Goal: Transaction & Acquisition: Register for event/course

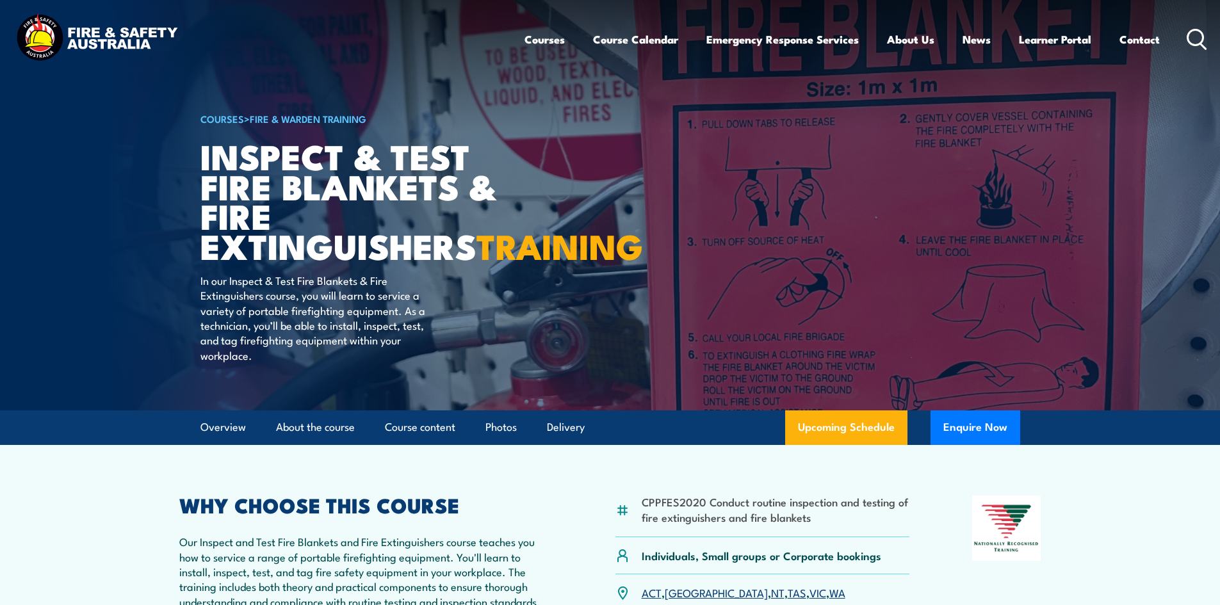
scroll to position [206, 0]
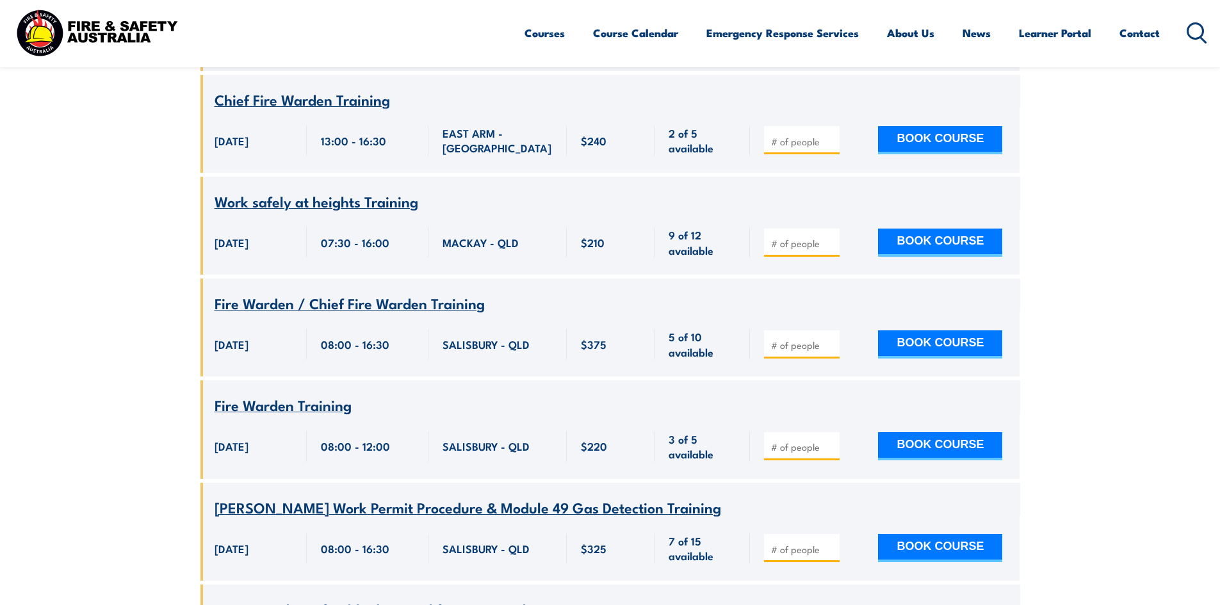
scroll to position [384, 0]
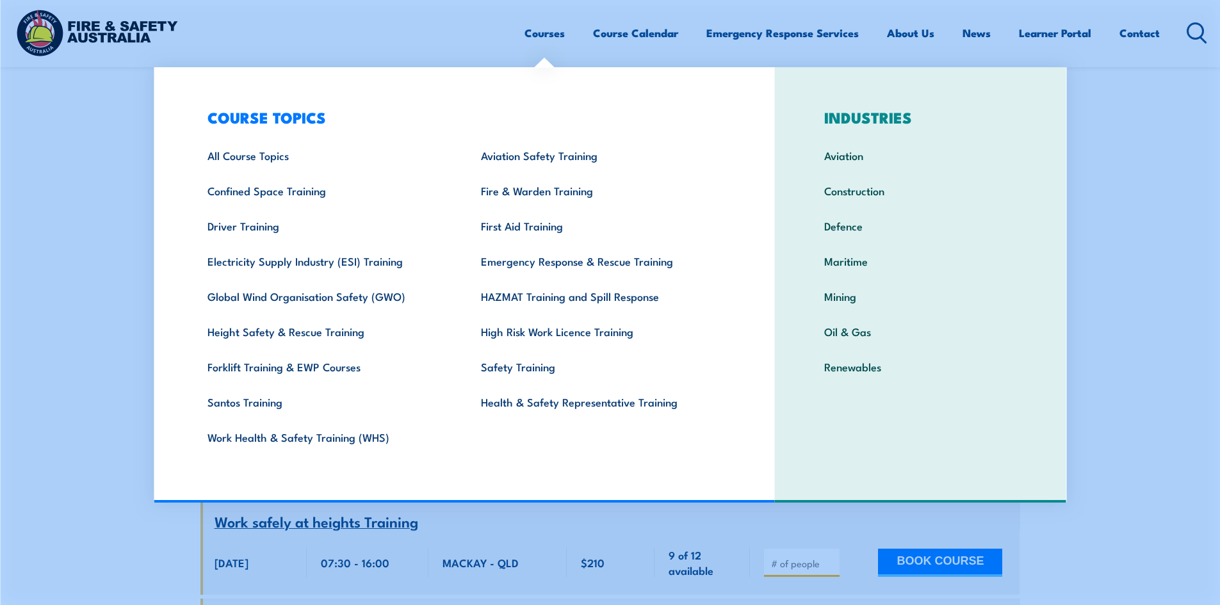
click at [535, 28] on link "Courses" at bounding box center [544, 33] width 40 height 34
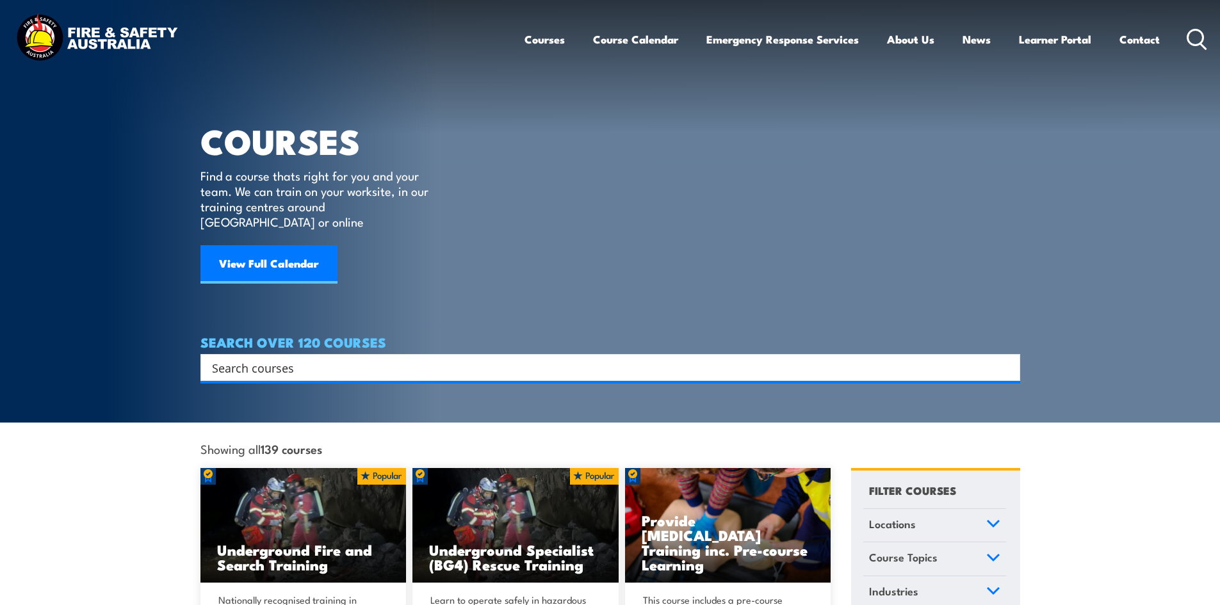
click at [332, 358] on input "Search input" at bounding box center [602, 367] width 780 height 19
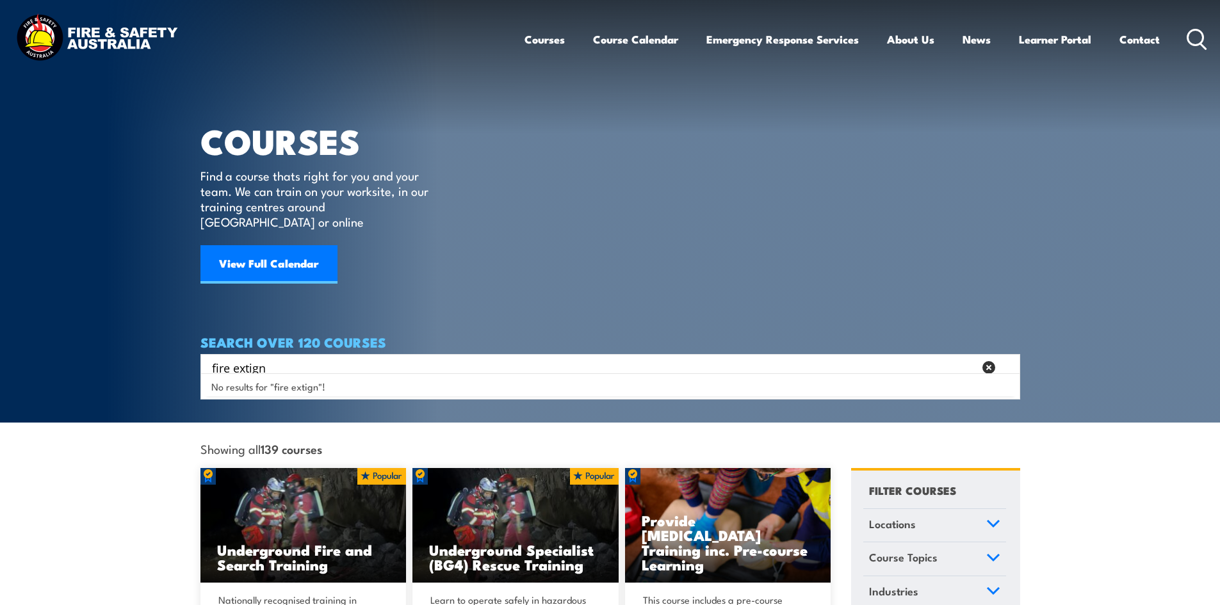
type input "fire extign"
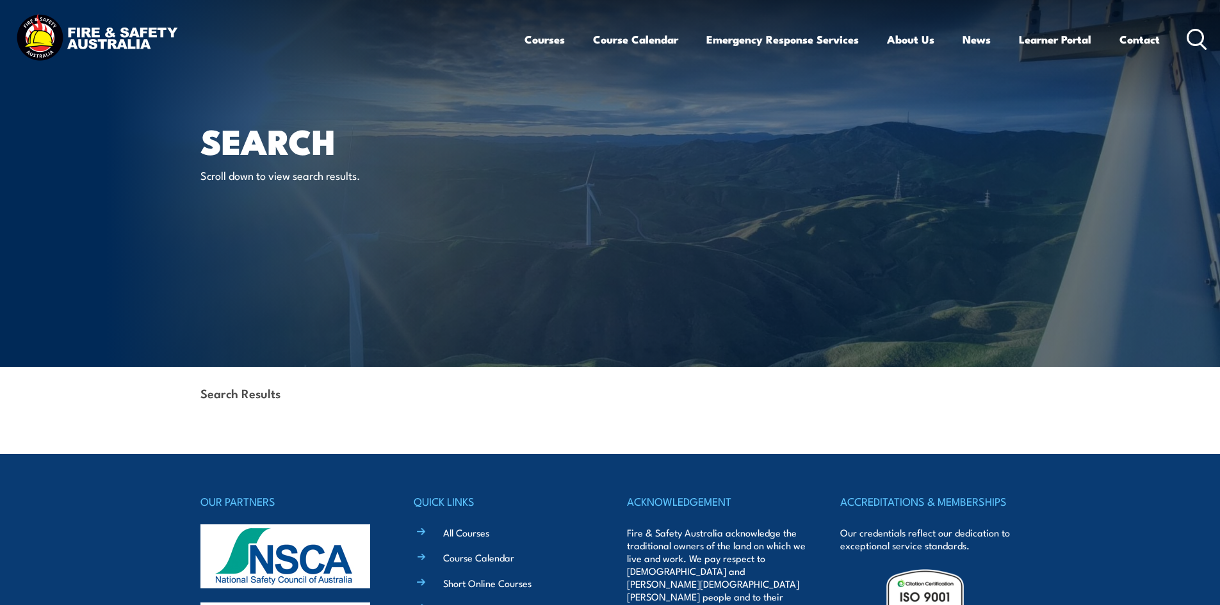
click at [1191, 35] on icon at bounding box center [1196, 39] width 20 height 21
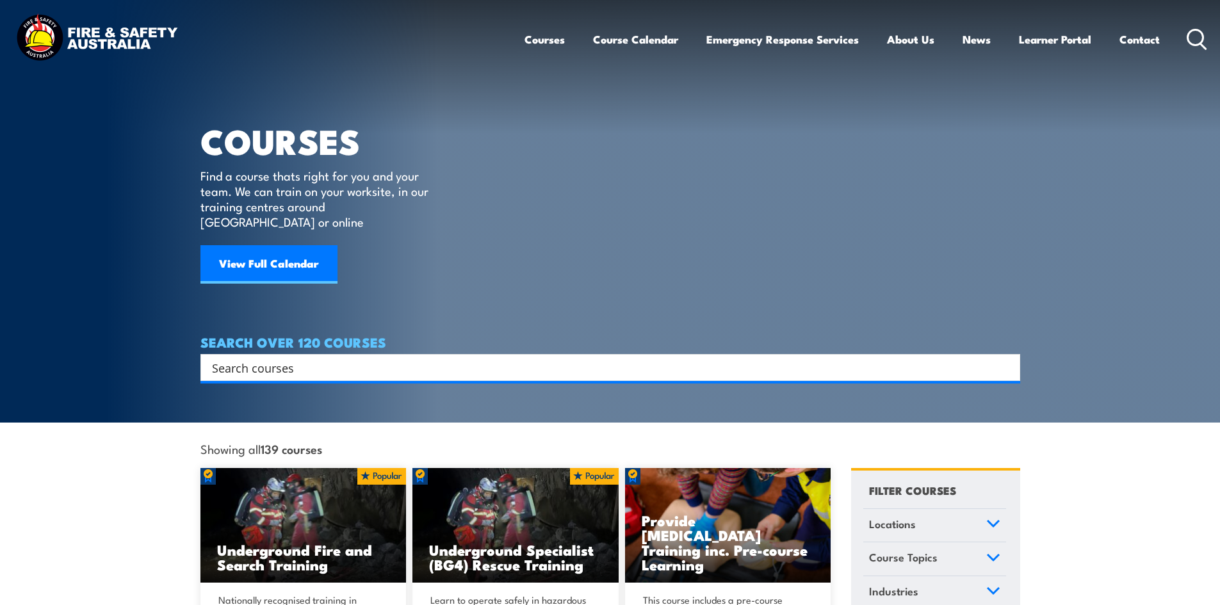
click at [259, 358] on input "Search input" at bounding box center [602, 367] width 780 height 19
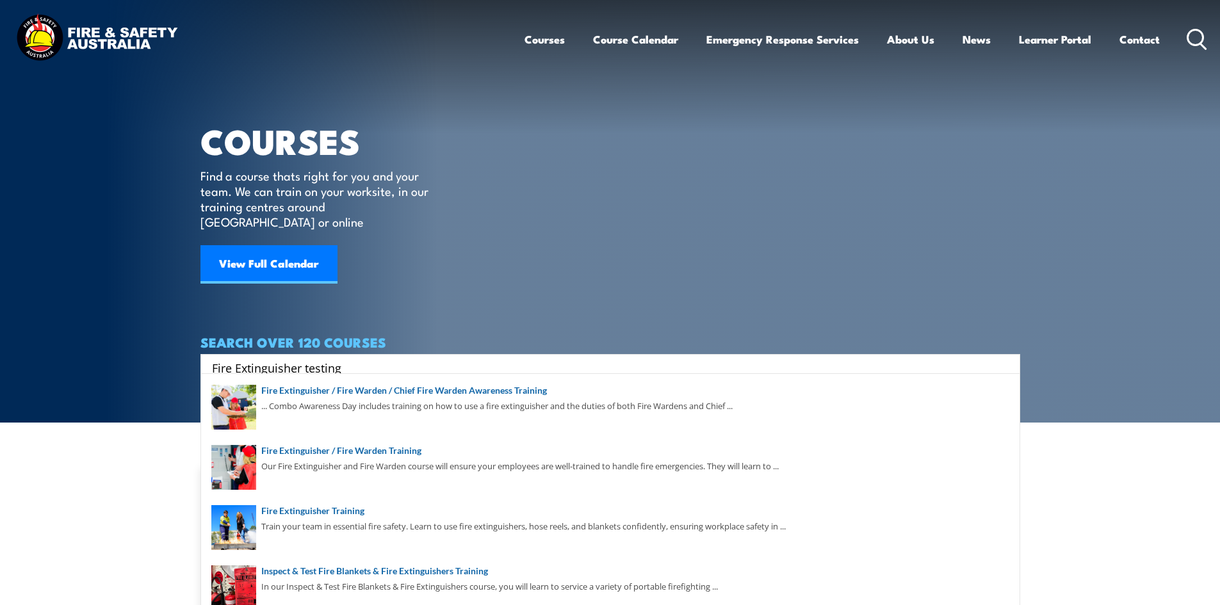
type input "Fire Extinguisher testing"
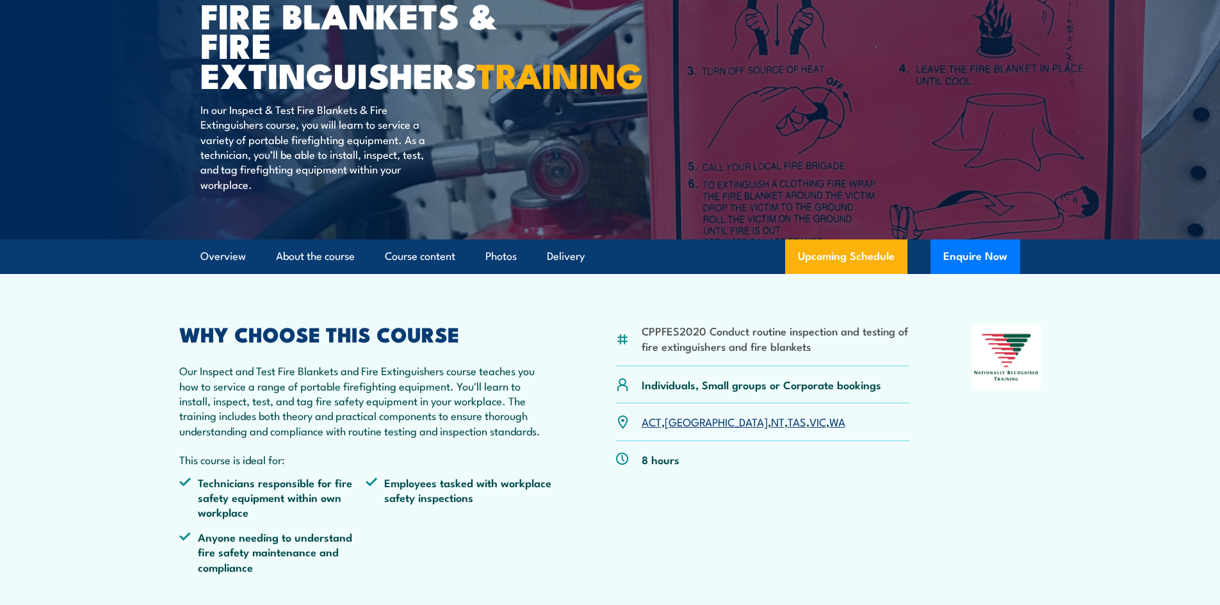
scroll to position [256, 0]
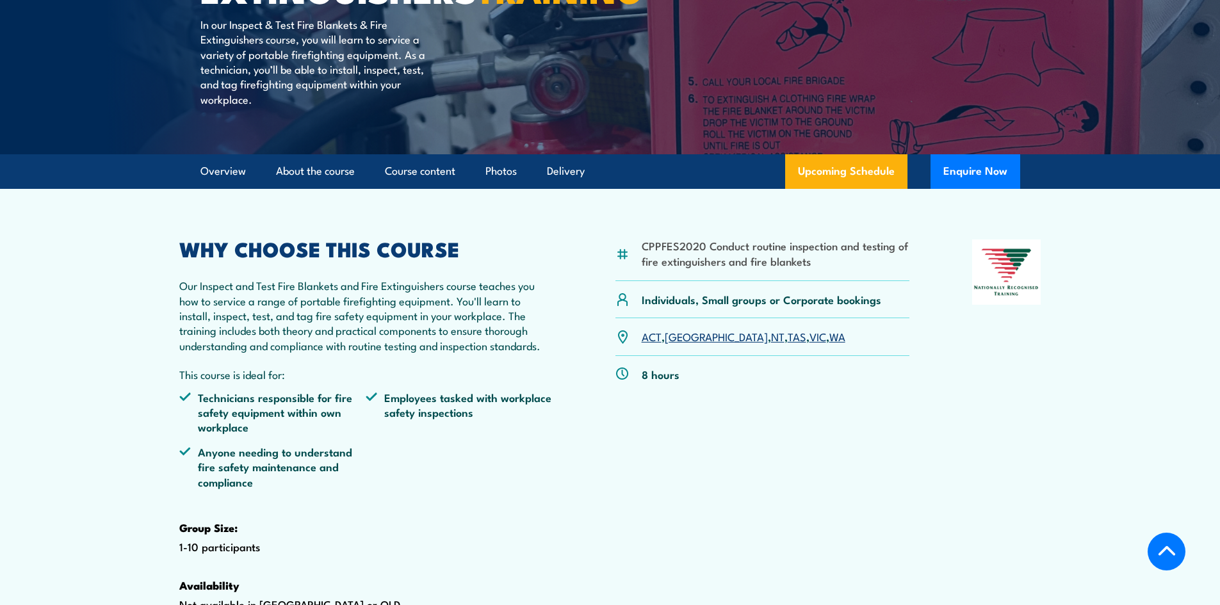
click at [771, 344] on link "NT" at bounding box center [777, 335] width 13 height 15
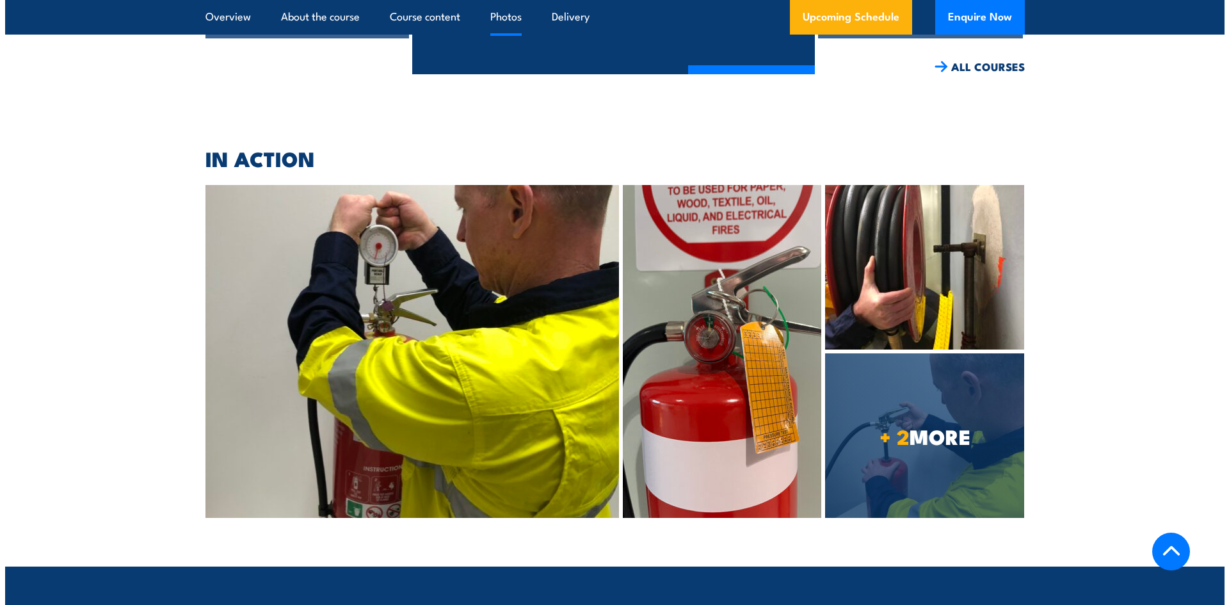
scroll to position [3274, 0]
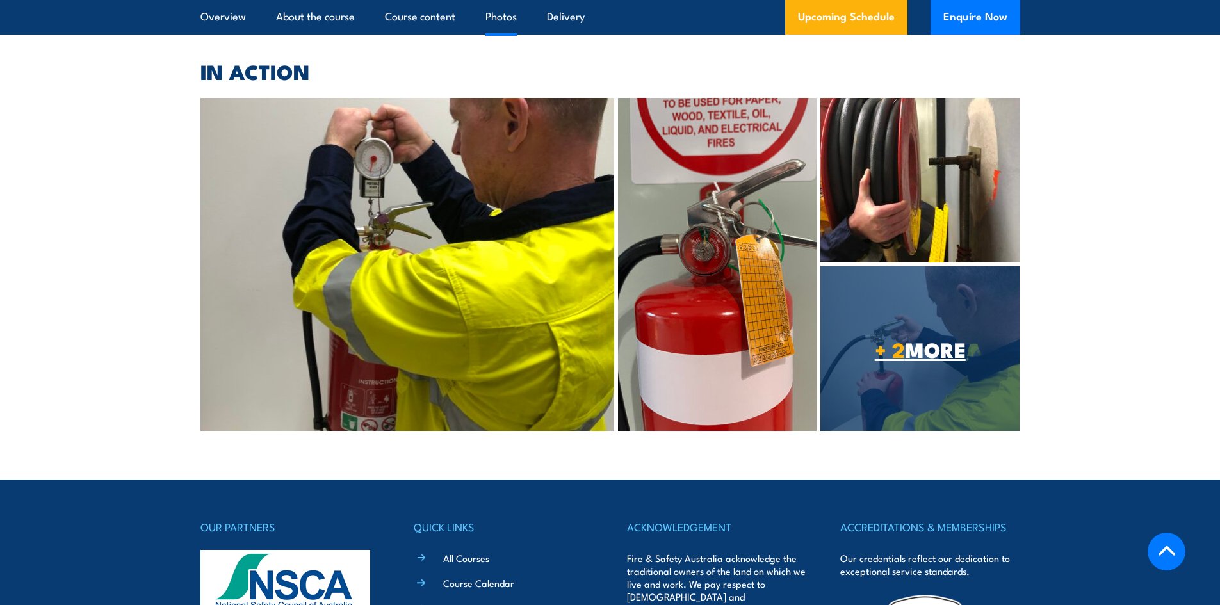
click at [875, 365] on strong "+ 2" at bounding box center [890, 349] width 30 height 32
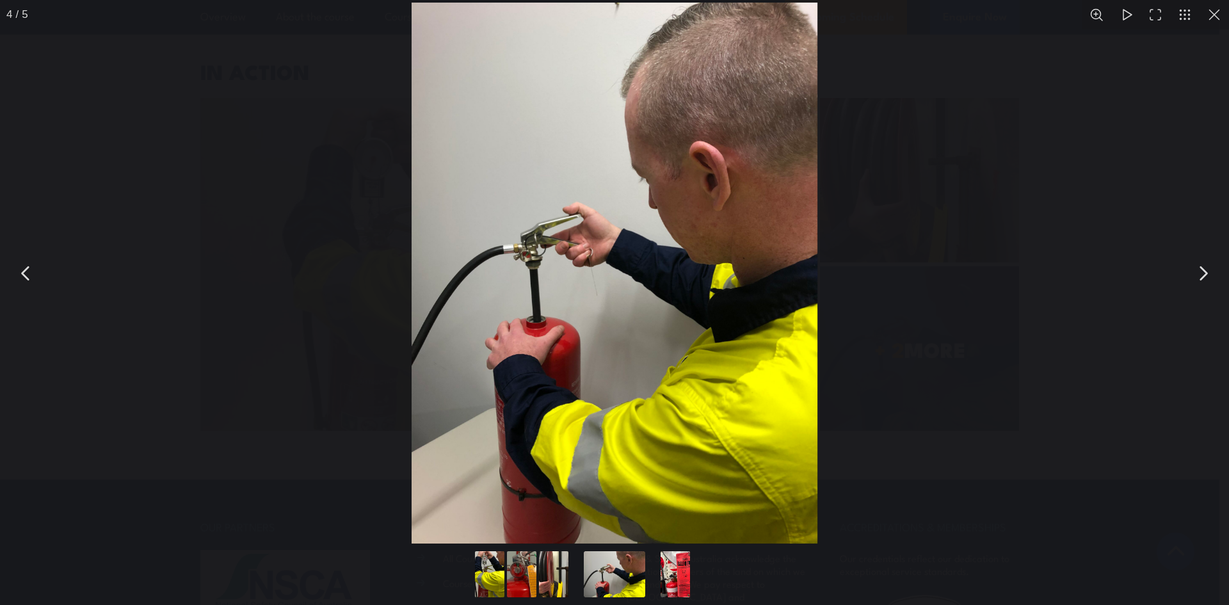
click at [1204, 283] on button "You can close this modal content with the ESC key" at bounding box center [1203, 273] width 32 height 32
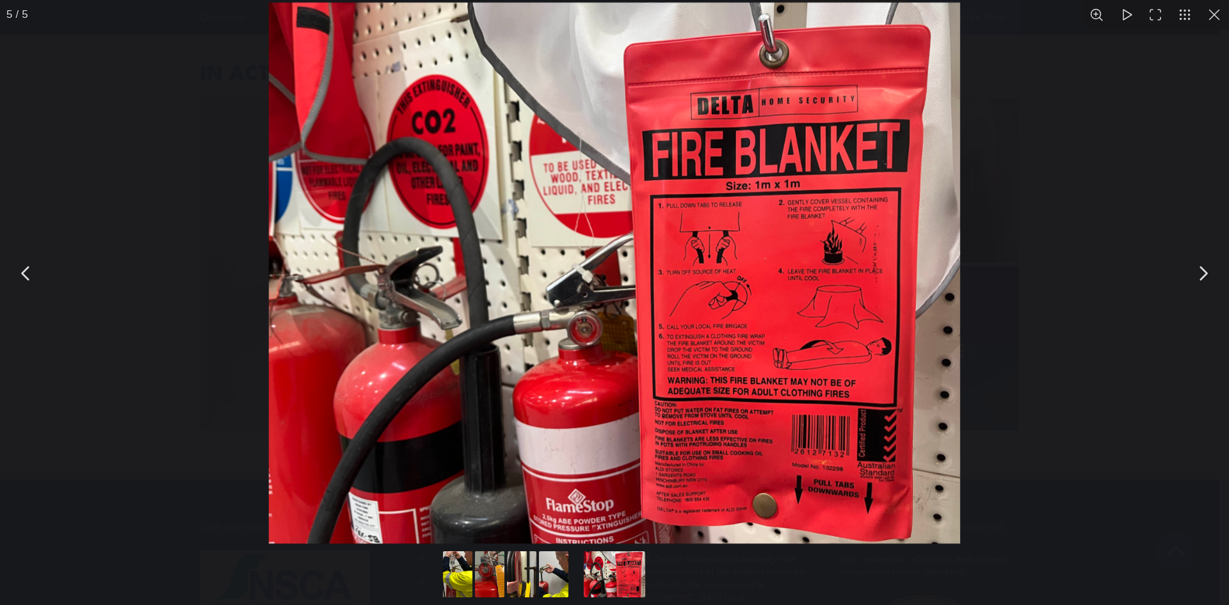
click at [1204, 280] on button "You can close this modal content with the ESC key" at bounding box center [1203, 273] width 32 height 32
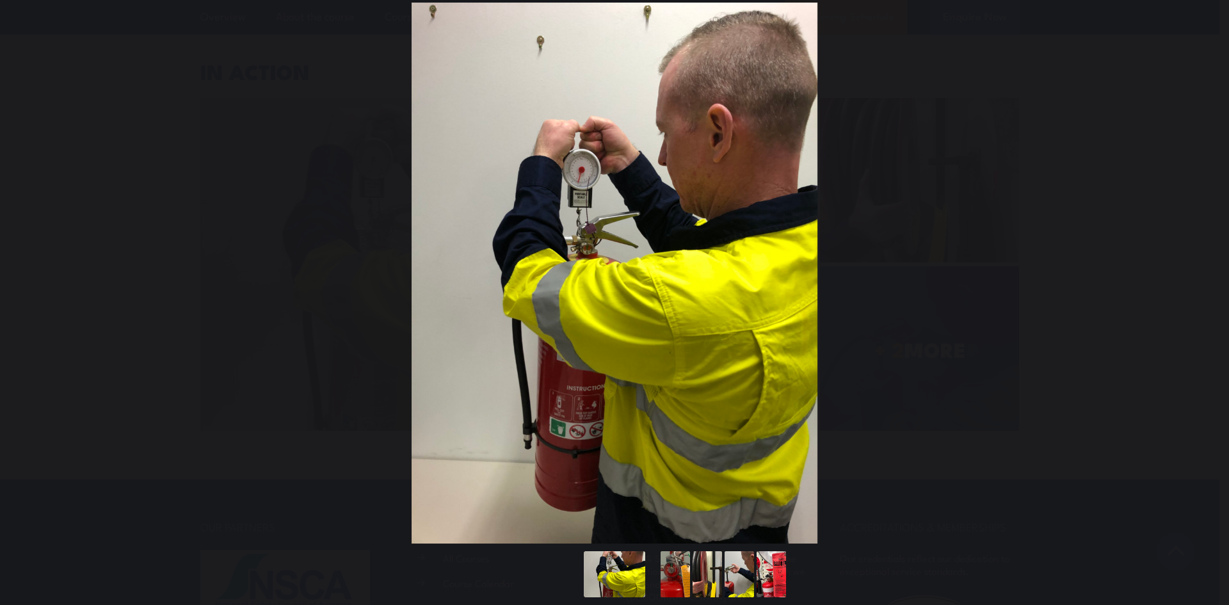
click at [1204, 280] on button "You can close this modal content with the ESC key" at bounding box center [1203, 273] width 32 height 32
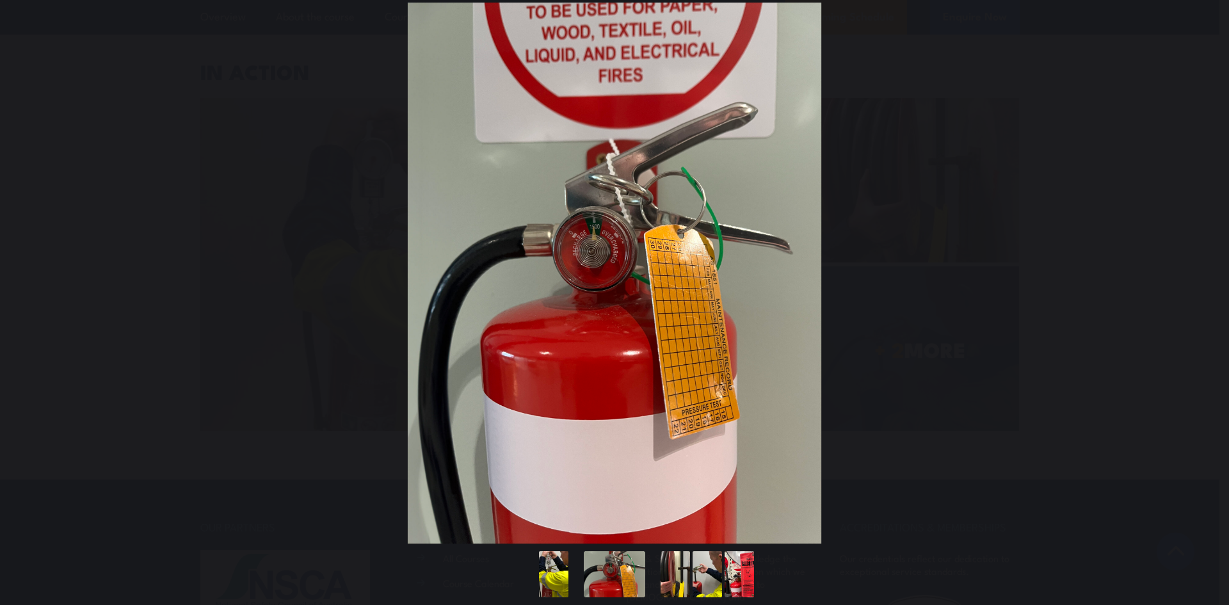
click at [1204, 280] on button "You can close this modal content with the ESC key" at bounding box center [1203, 273] width 32 height 32
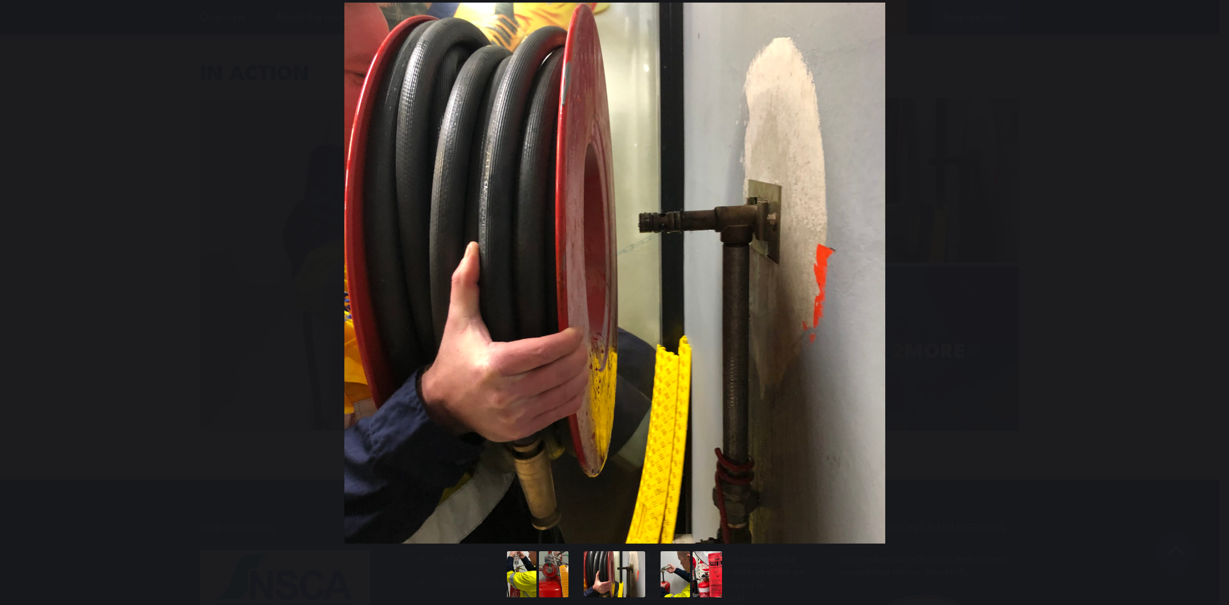
click at [1204, 280] on button "You can close this modal content with the ESC key" at bounding box center [1203, 273] width 32 height 32
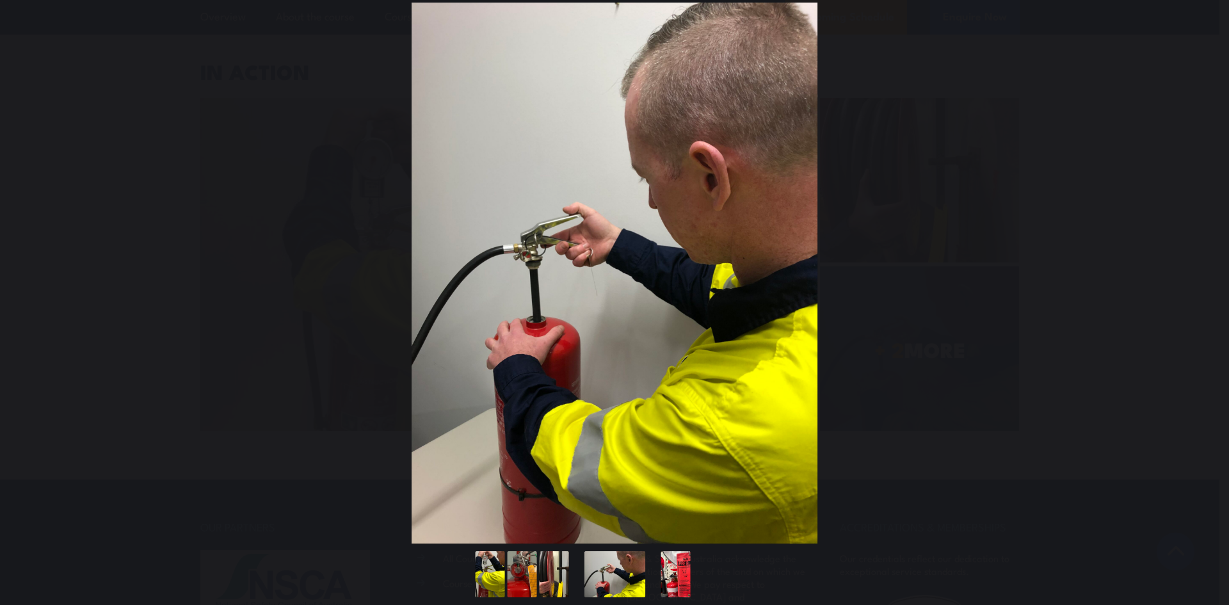
click at [1204, 280] on button "You can close this modal content with the ESC key" at bounding box center [1203, 273] width 32 height 32
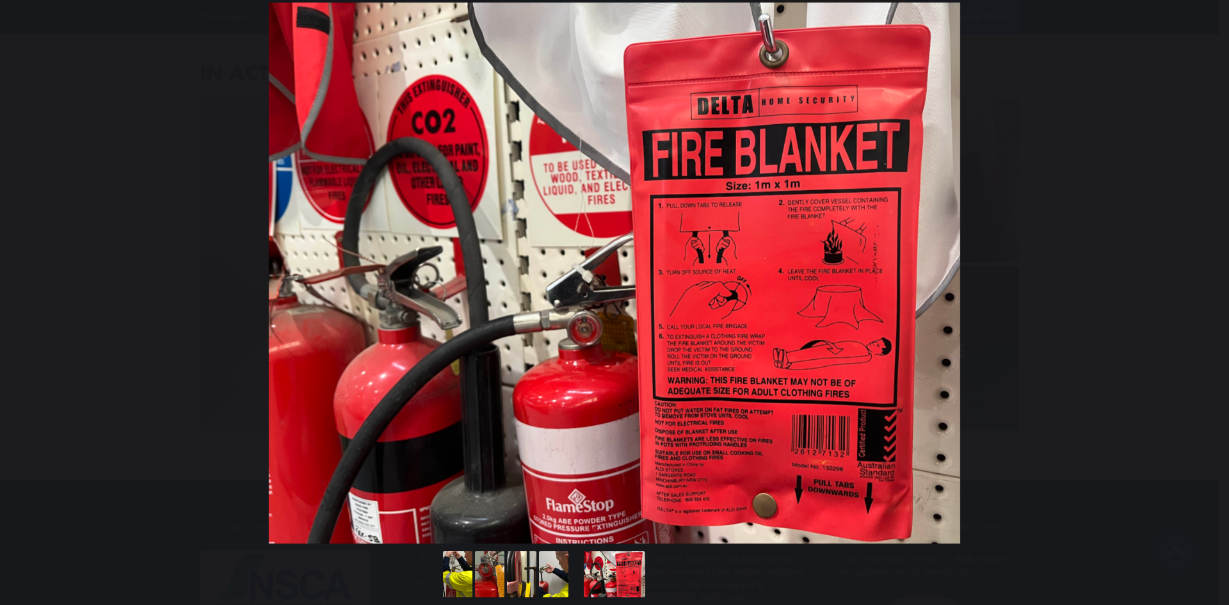
click at [1204, 280] on button "You can close this modal content with the ESC key" at bounding box center [1203, 273] width 32 height 32
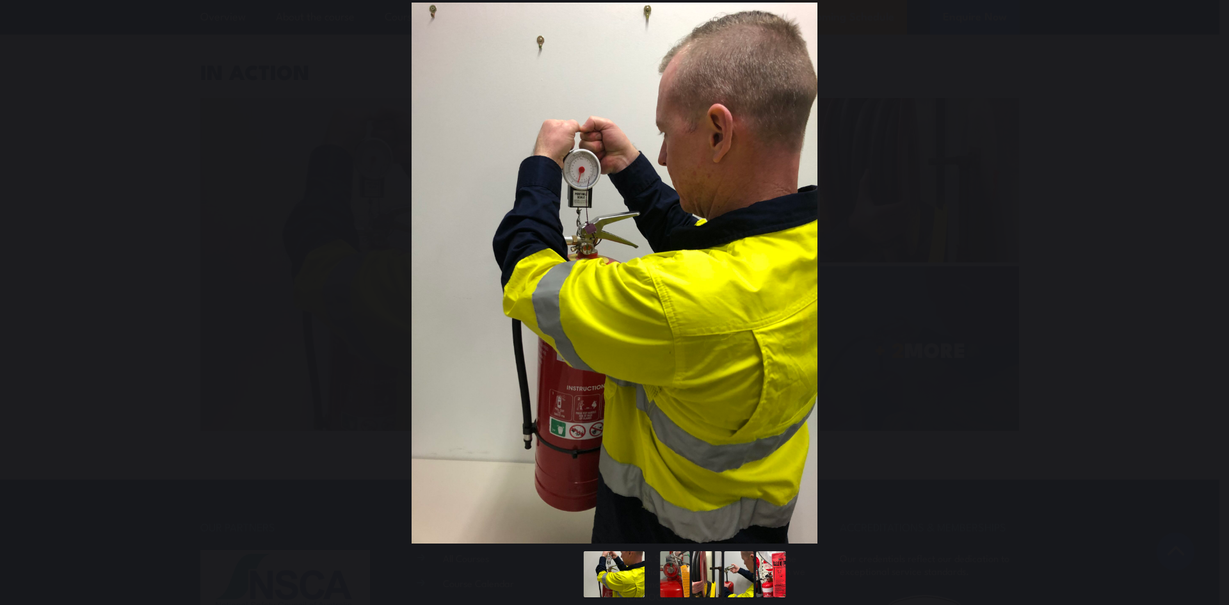
click at [1204, 280] on button "You can close this modal content with the ESC key" at bounding box center [1203, 273] width 32 height 32
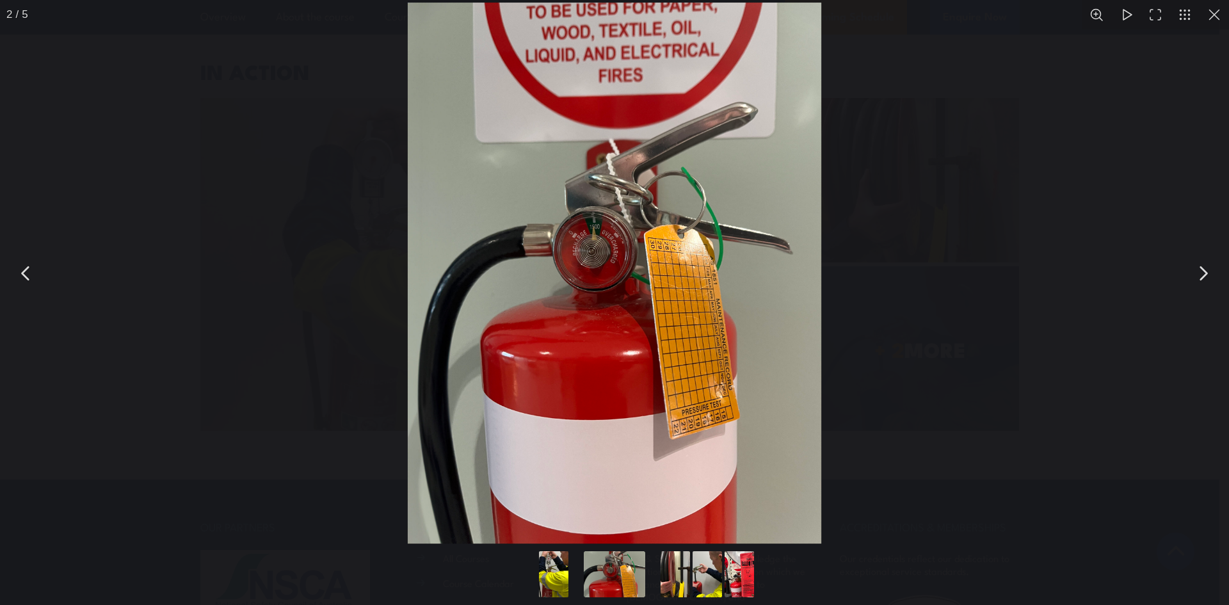
click at [1204, 280] on button "You can close this modal content with the ESC key" at bounding box center [1203, 273] width 32 height 32
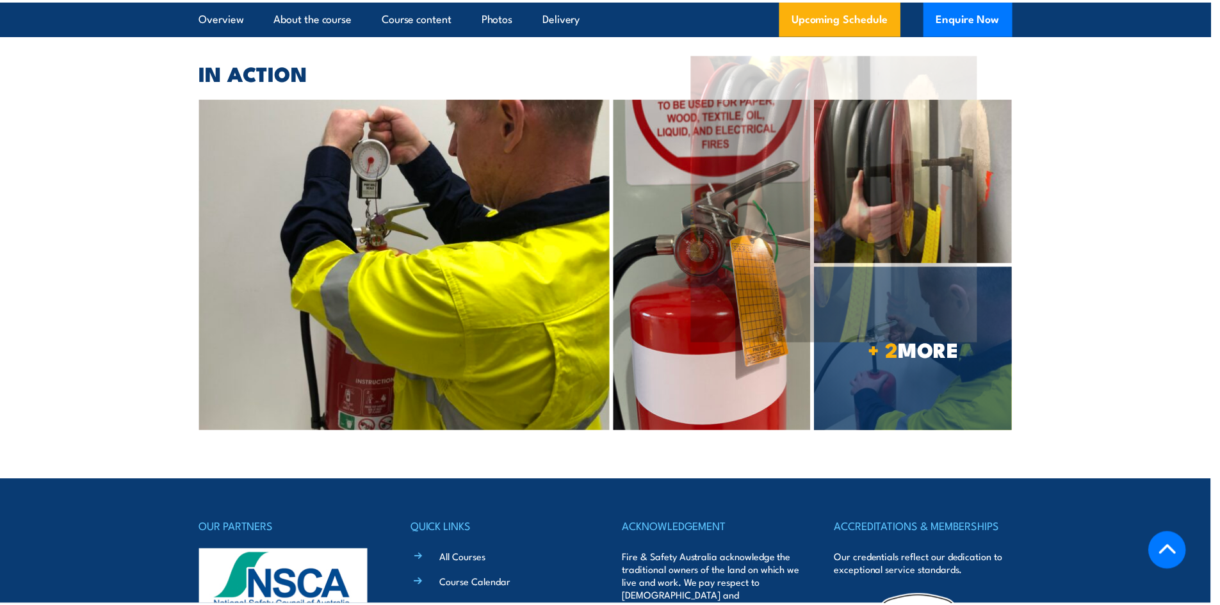
scroll to position [3178, 0]
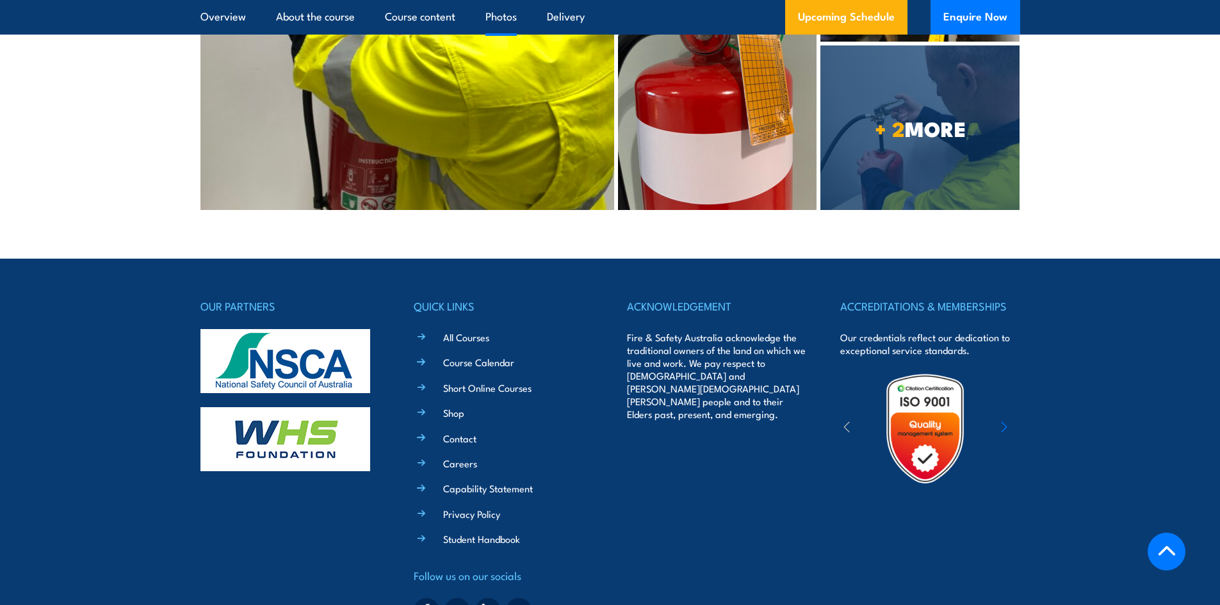
scroll to position [3583, 0]
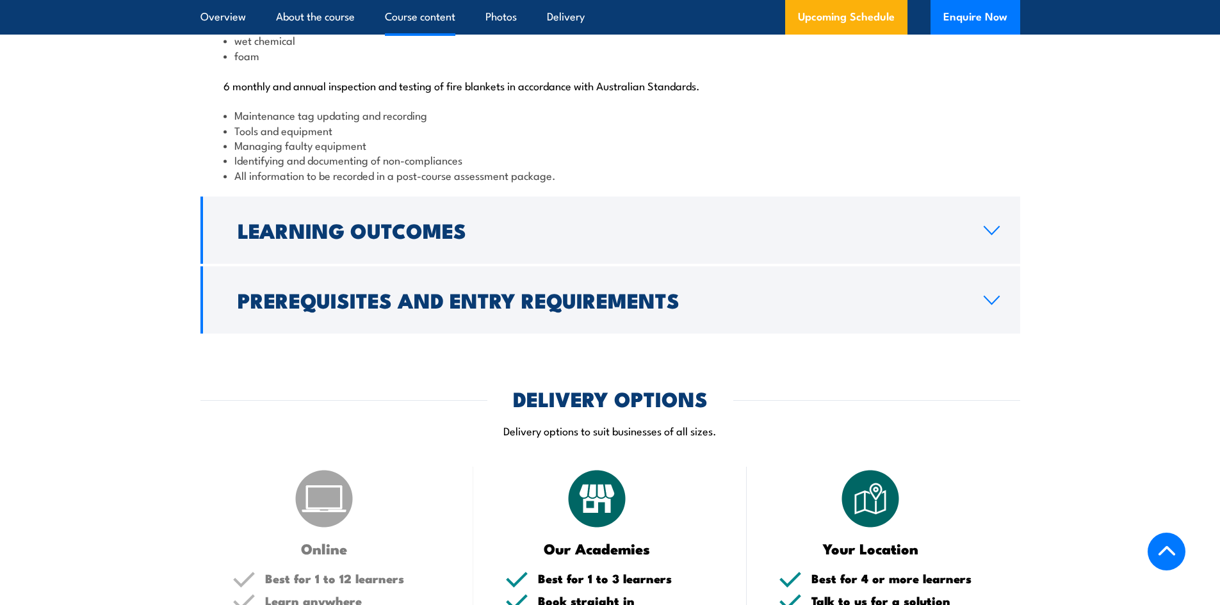
scroll to position [1473, 0]
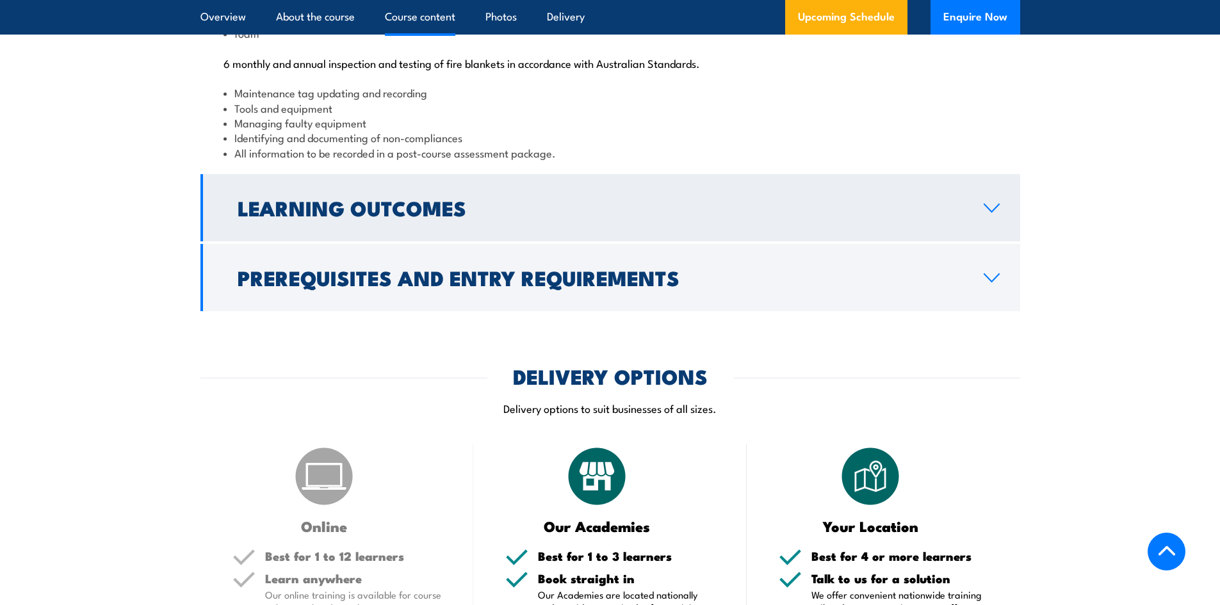
click at [260, 216] on h2 "Learning Outcomes" at bounding box center [600, 207] width 725 height 18
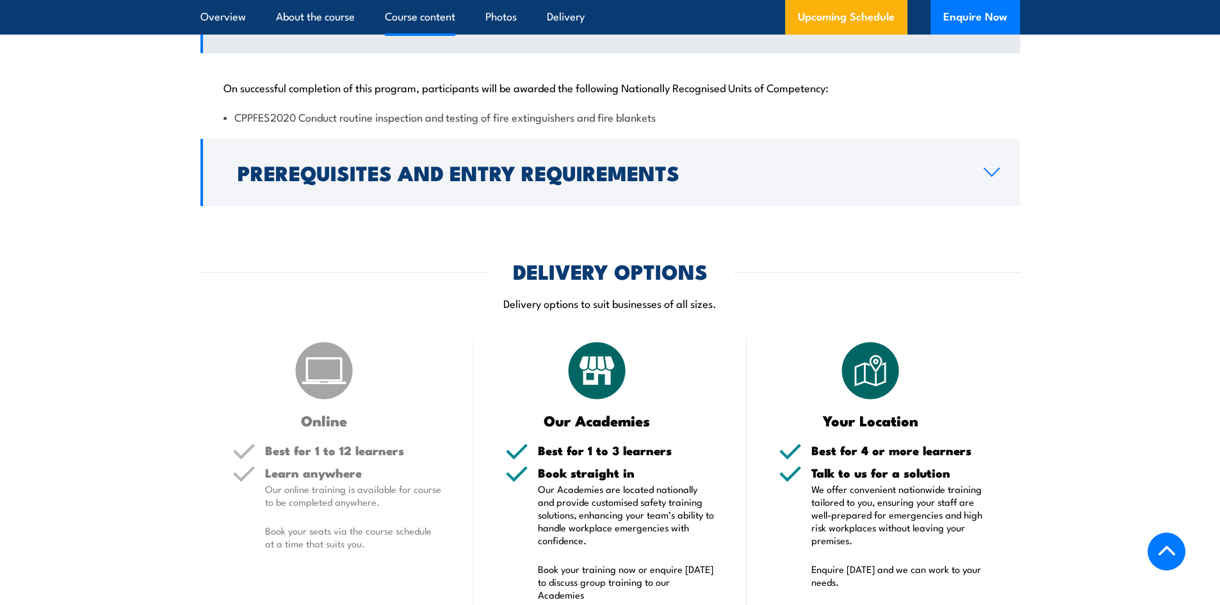
scroll to position [1368, 0]
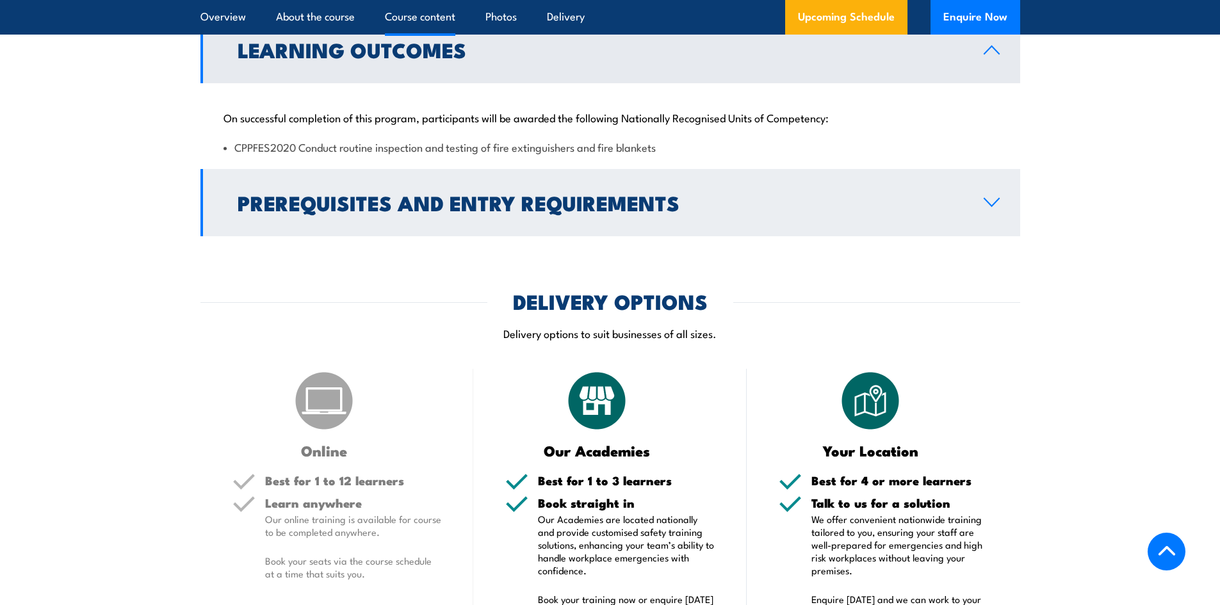
click at [299, 211] on h2 "Prerequisites and Entry Requirements" at bounding box center [600, 202] width 725 height 18
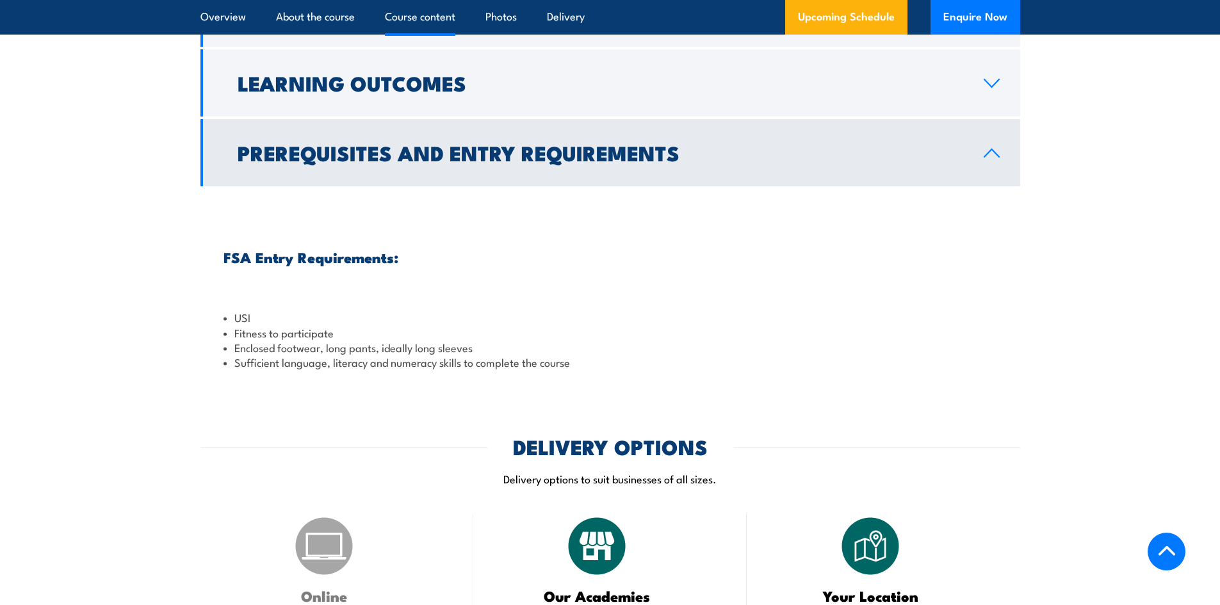
scroll to position [1304, 0]
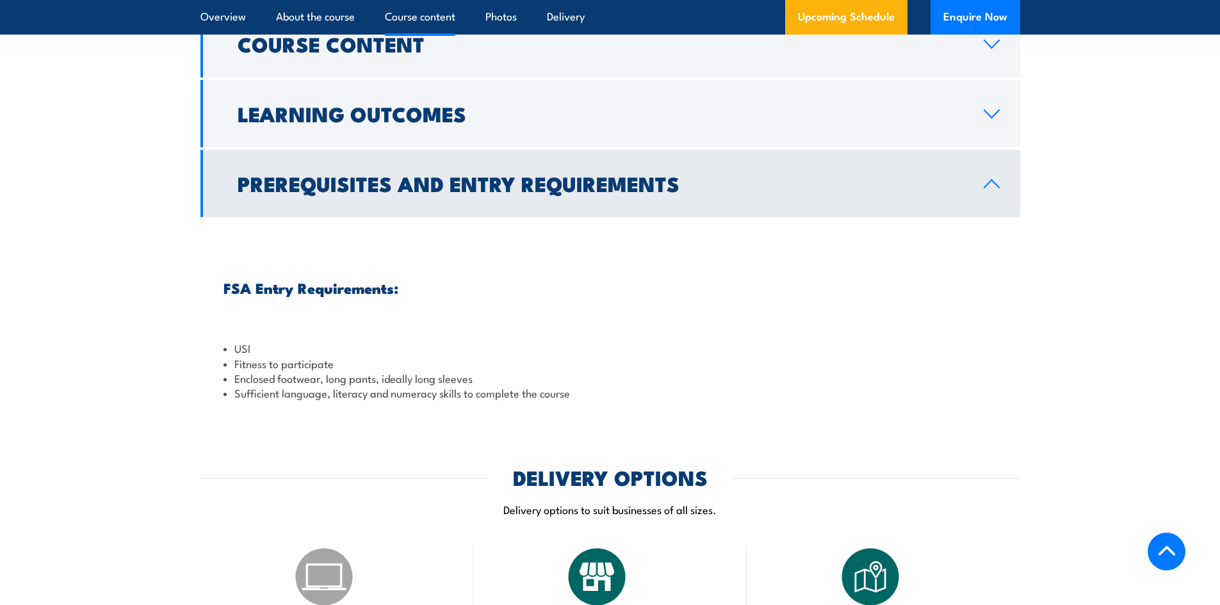
click at [303, 192] on h2 "Prerequisites and Entry Requirements" at bounding box center [600, 183] width 725 height 18
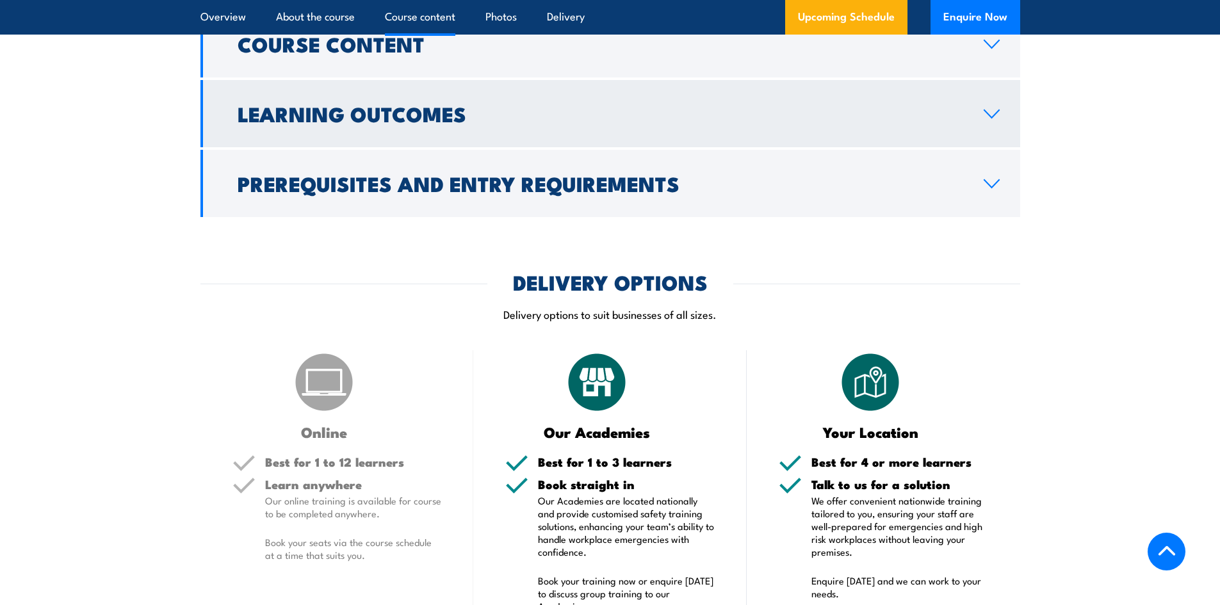
click at [316, 122] on h2 "Learning Outcomes" at bounding box center [600, 113] width 725 height 18
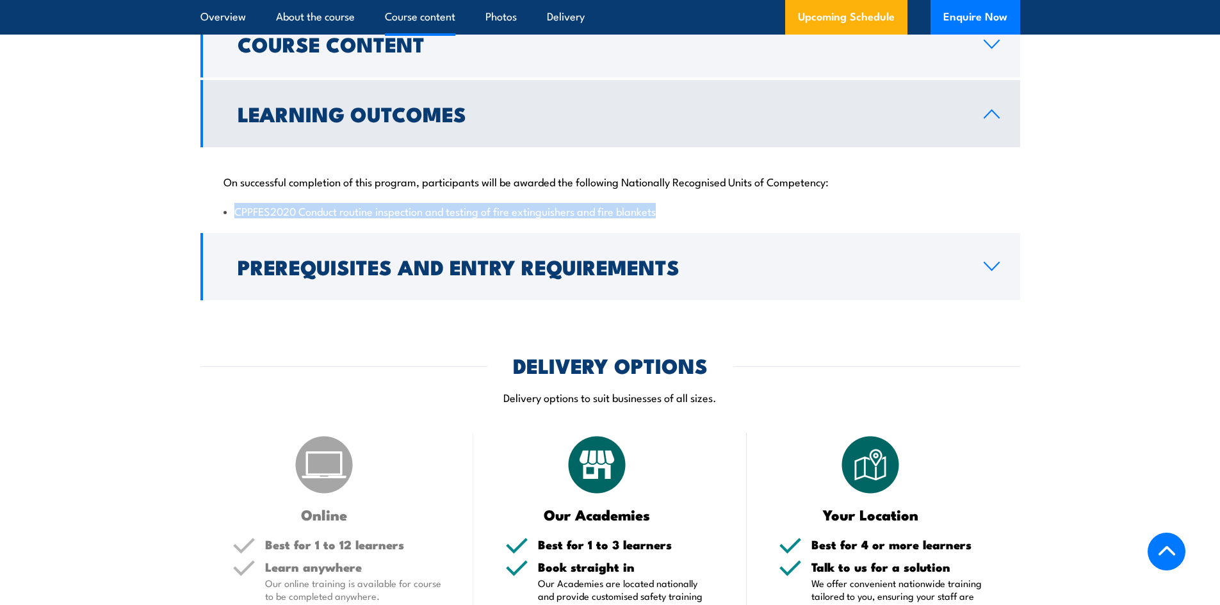
drag, startPoint x: 234, startPoint y: 257, endPoint x: 681, endPoint y: 270, distance: 447.7
click at [681, 230] on div "On successful completion of this program, participants will be awarded the foll…" at bounding box center [610, 188] width 820 height 83
copy li "CPPFES2020 Conduct routine inspection and testing of fire extinguishers and fir…"
click at [303, 122] on h2 "Learning Outcomes" at bounding box center [600, 113] width 725 height 18
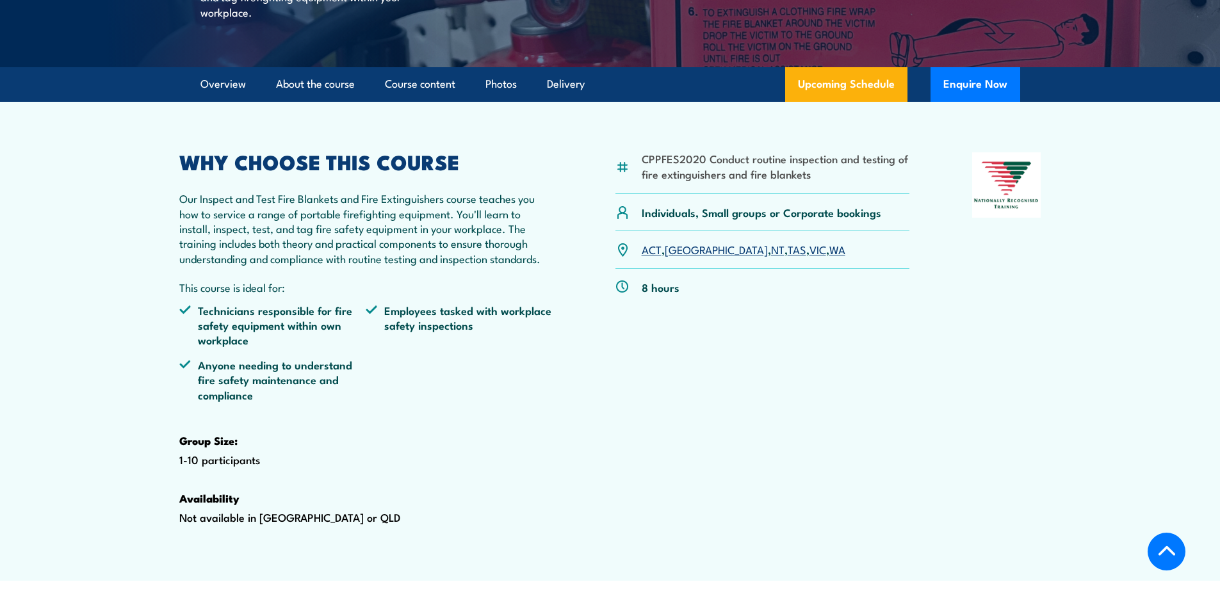
scroll to position [344, 0]
click at [771, 256] on link "NT" at bounding box center [777, 248] width 13 height 15
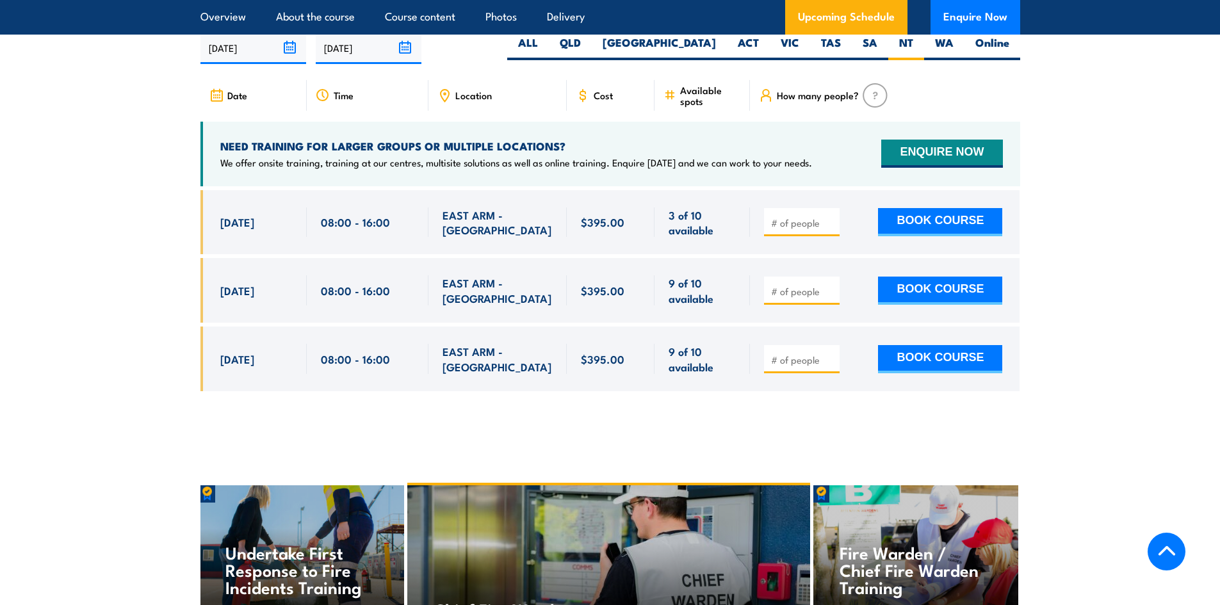
scroll to position [2378, 0]
click at [809, 229] on input "number" at bounding box center [803, 222] width 64 height 13
click at [831, 229] on input "1" at bounding box center [803, 222] width 64 height 13
type input "2"
click at [831, 229] on input "2" at bounding box center [803, 222] width 64 height 13
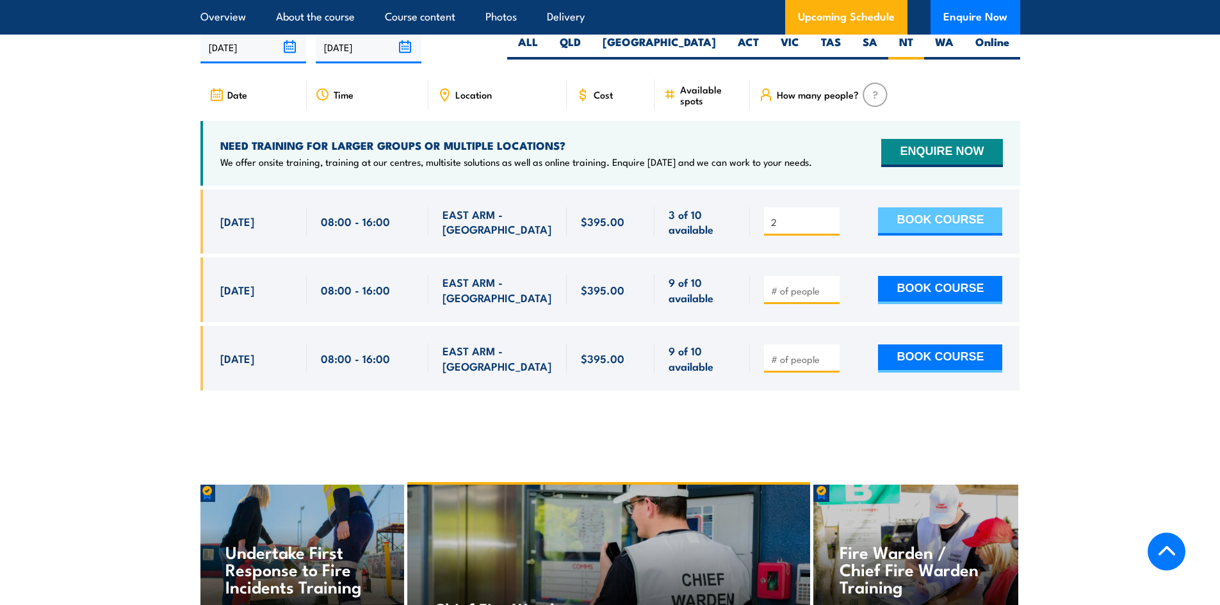
click at [914, 236] on button "BOOK COURSE" at bounding box center [940, 221] width 124 height 28
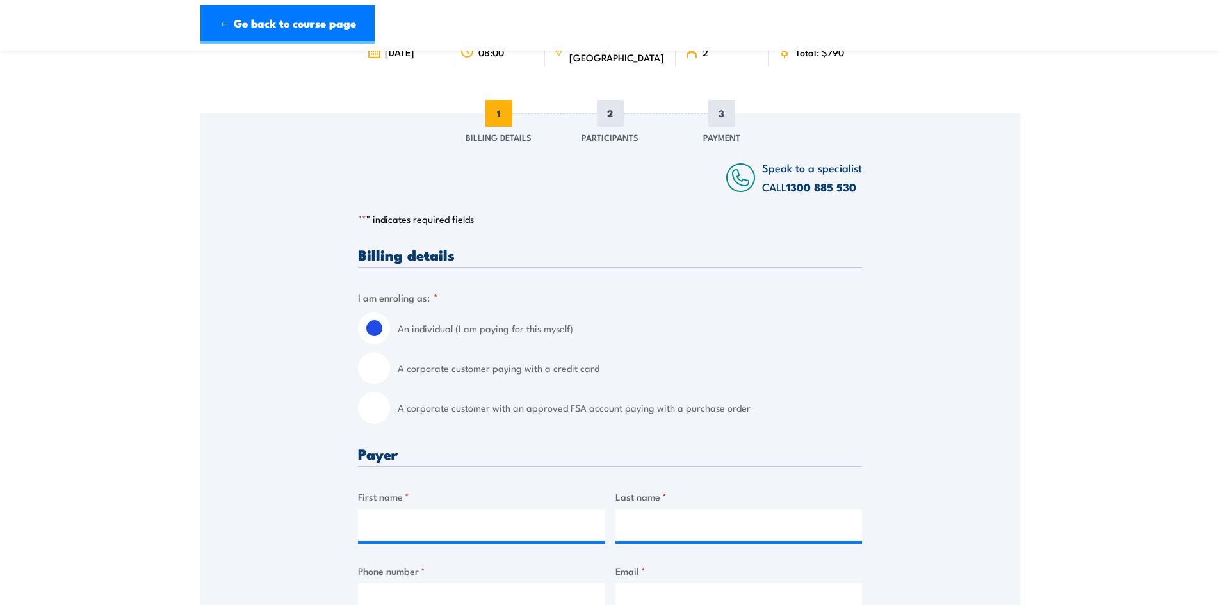
scroll to position [128, 0]
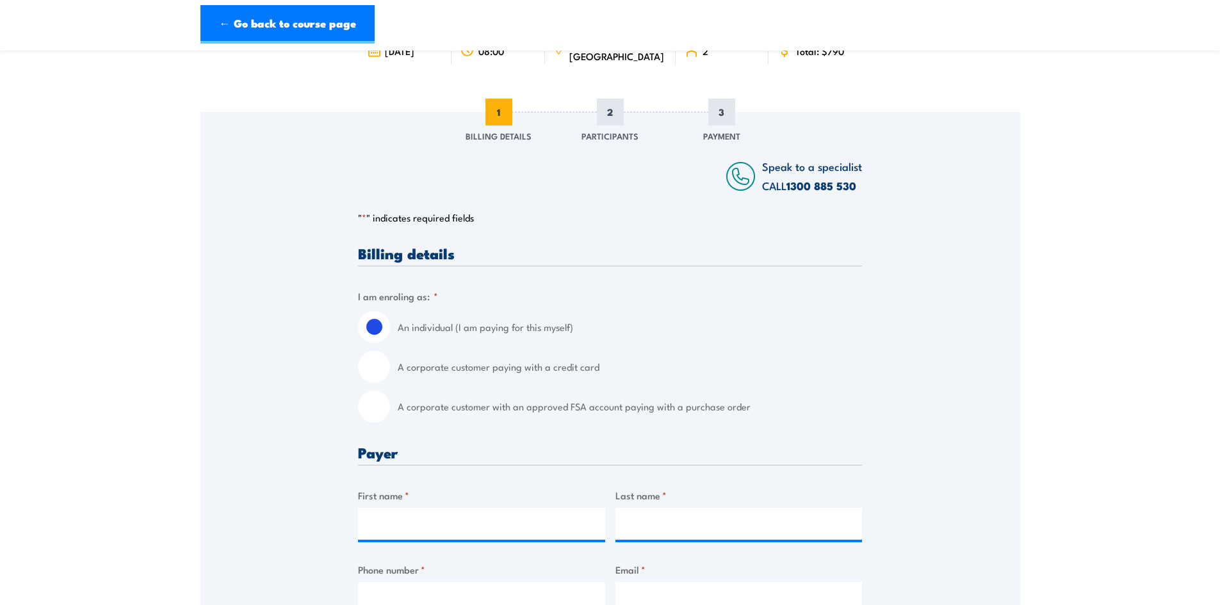
click at [371, 368] on input "A corporate customer paying with a credit card" at bounding box center [374, 367] width 32 height 32
radio input "true"
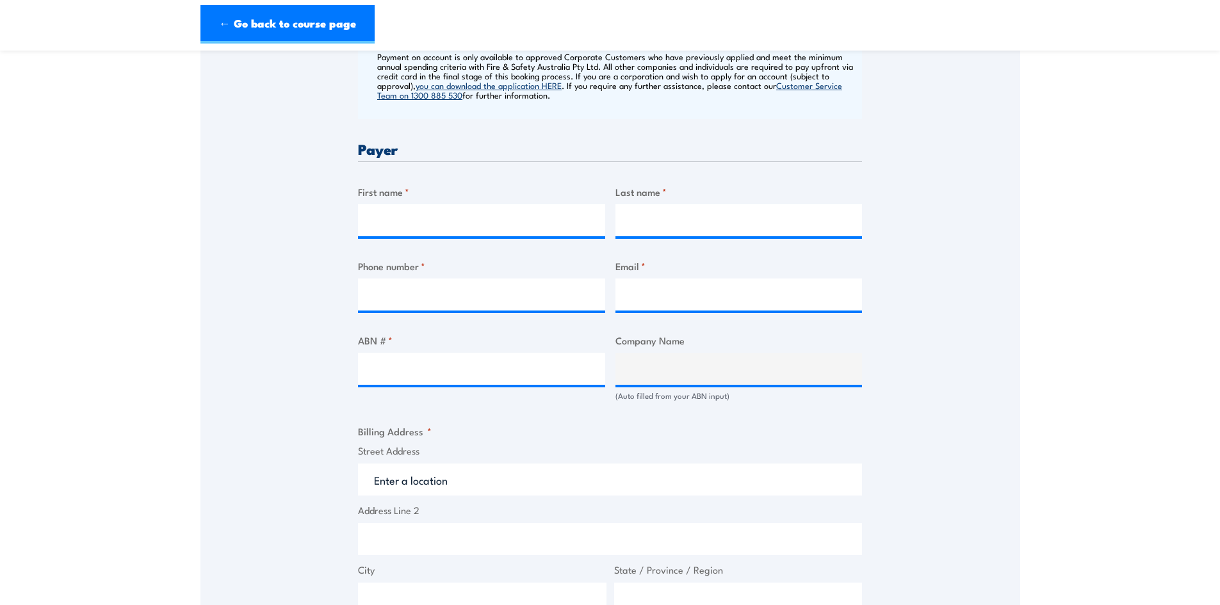
scroll to position [576, 0]
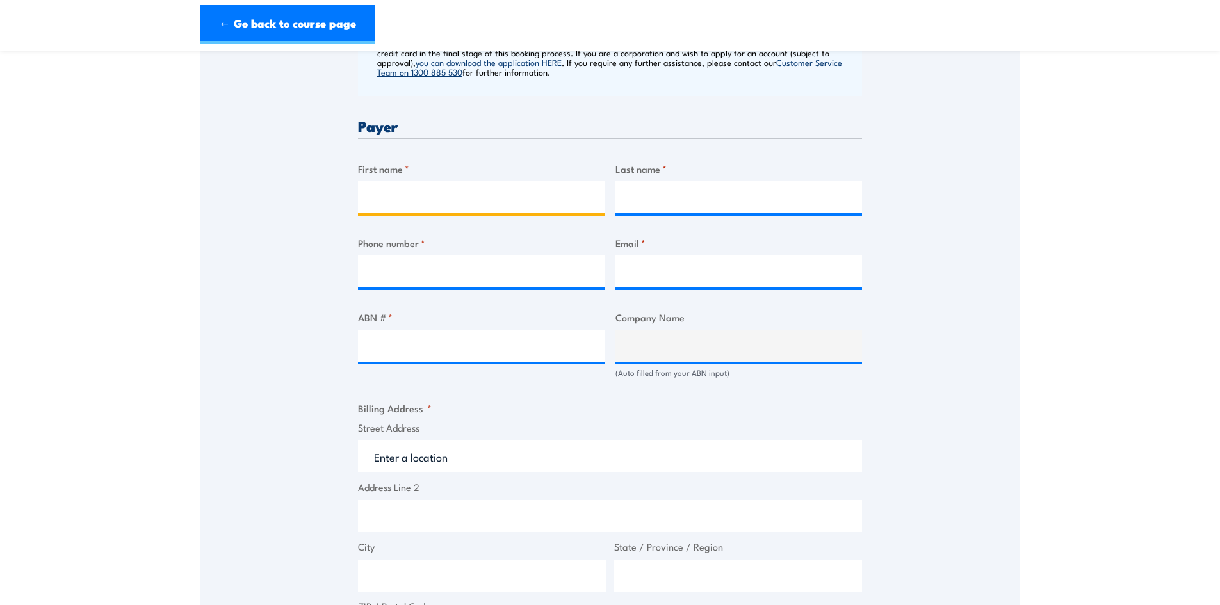
click at [405, 197] on input "First name *" at bounding box center [481, 197] width 247 height 32
type input "Paul"
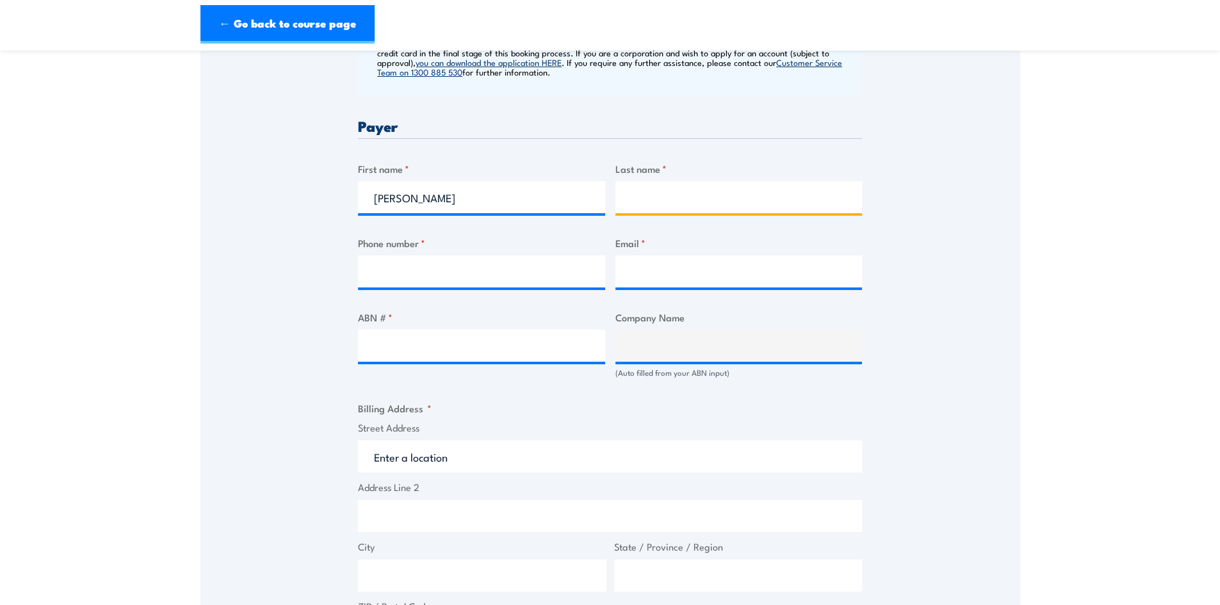
type input "Jensen"
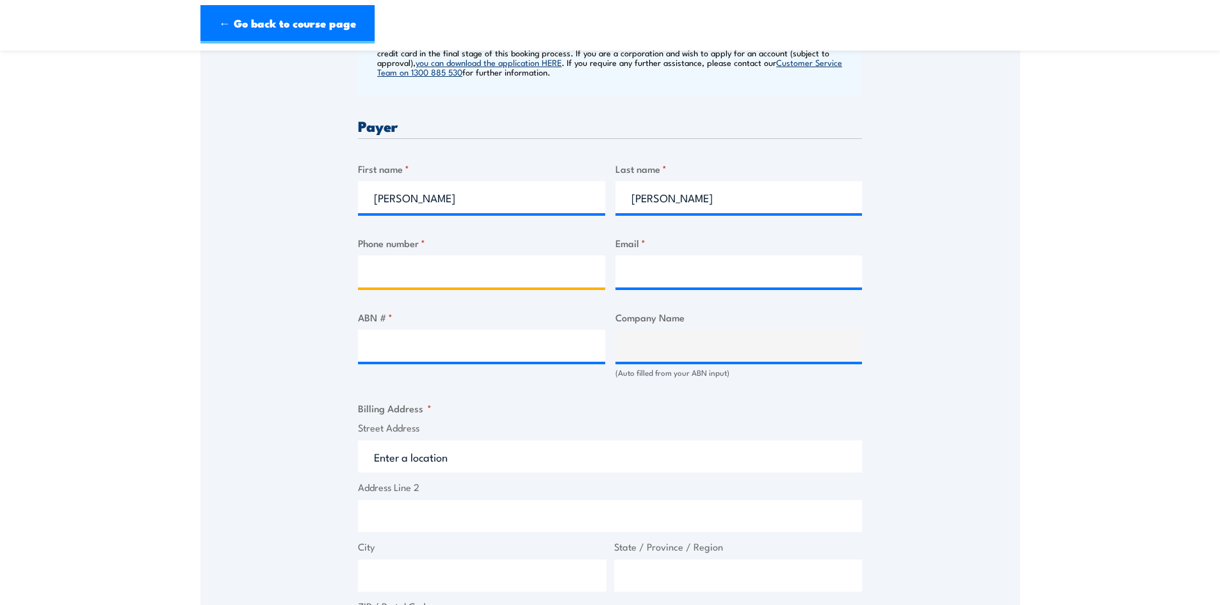
type input "0879227500"
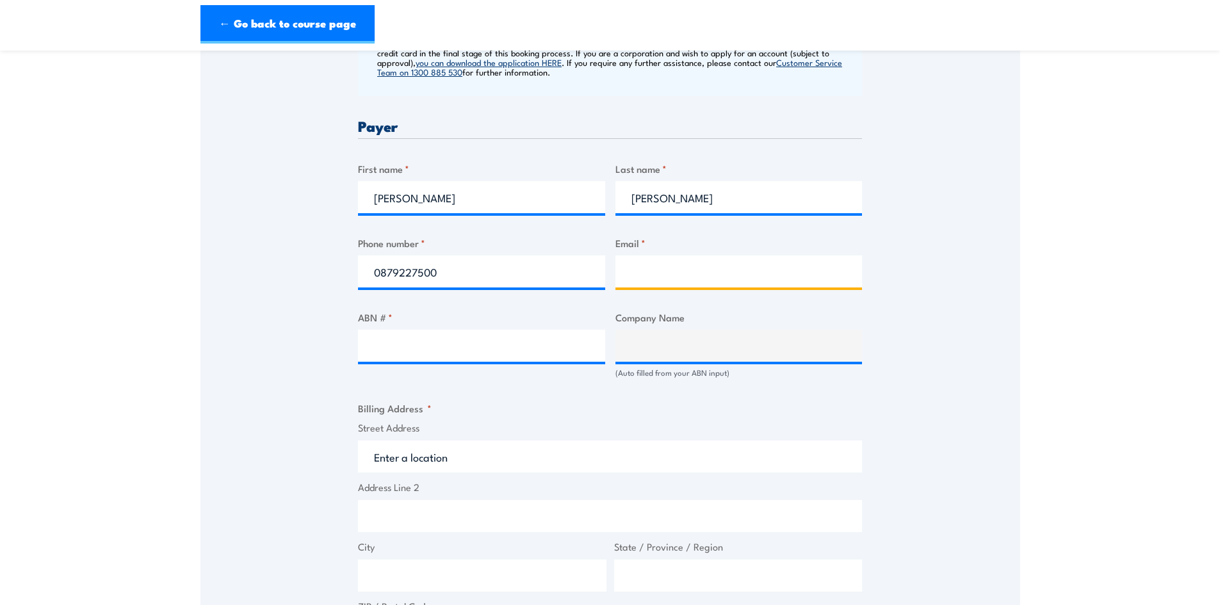
type input "paul.jensen@fvs.com.au"
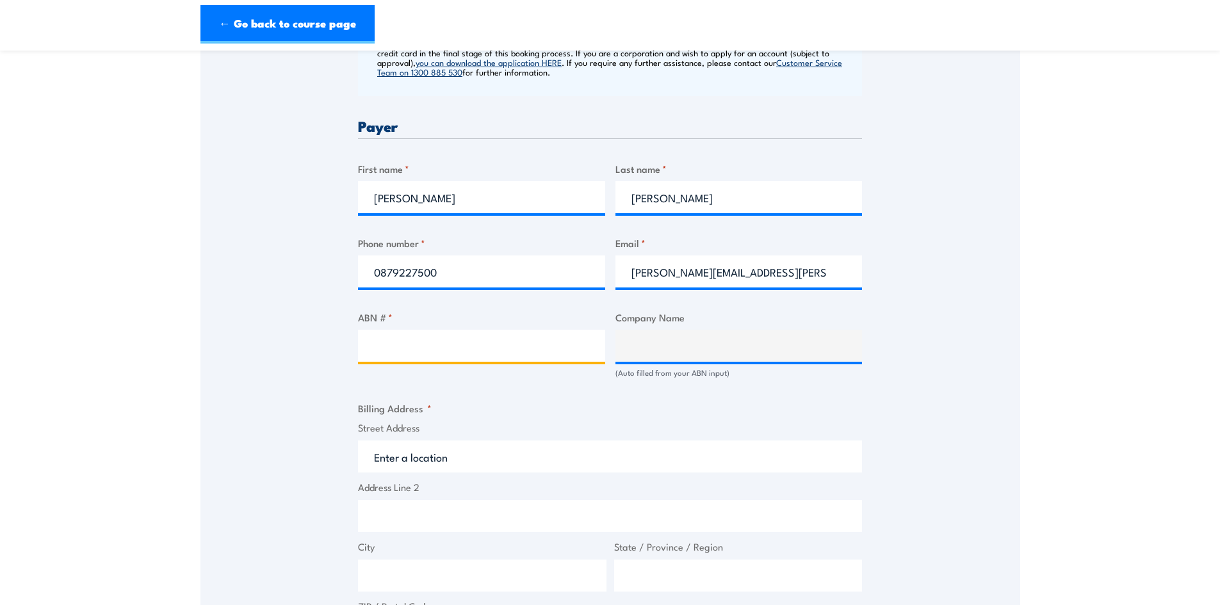
click at [419, 355] on input "ABN # *" at bounding box center [481, 346] width 247 height 32
click at [373, 348] on input "ABN # *" at bounding box center [481, 346] width 247 height 32
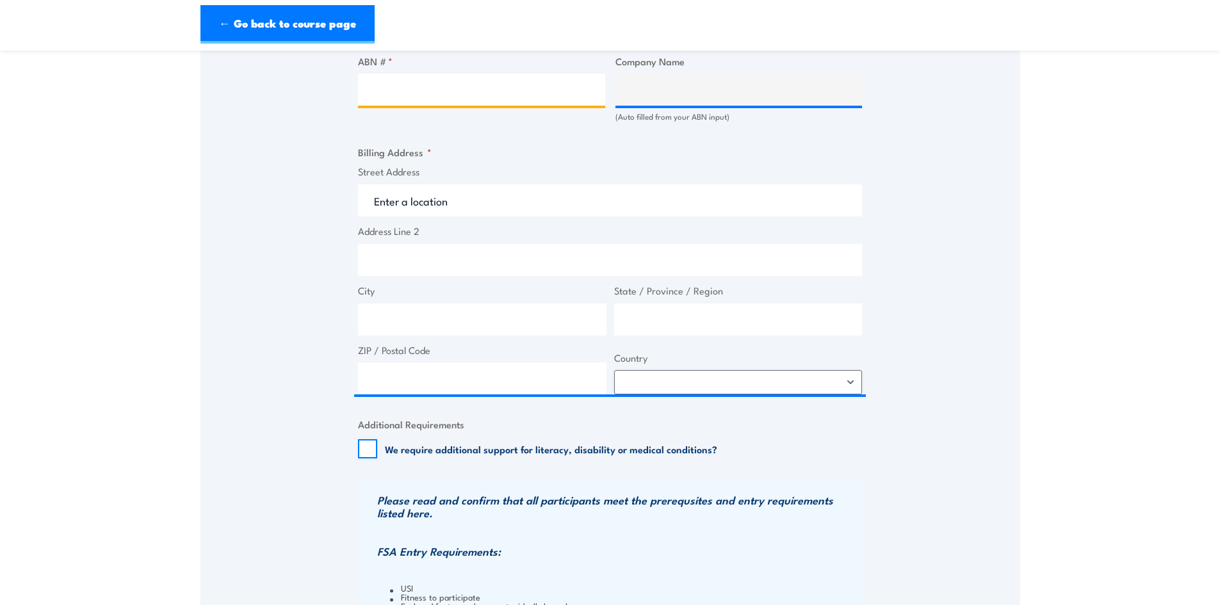
paste input "52 096 882 576"
type input "52 096 882 576"
click at [476, 92] on input "52 096 882 576" at bounding box center [481, 90] width 247 height 32
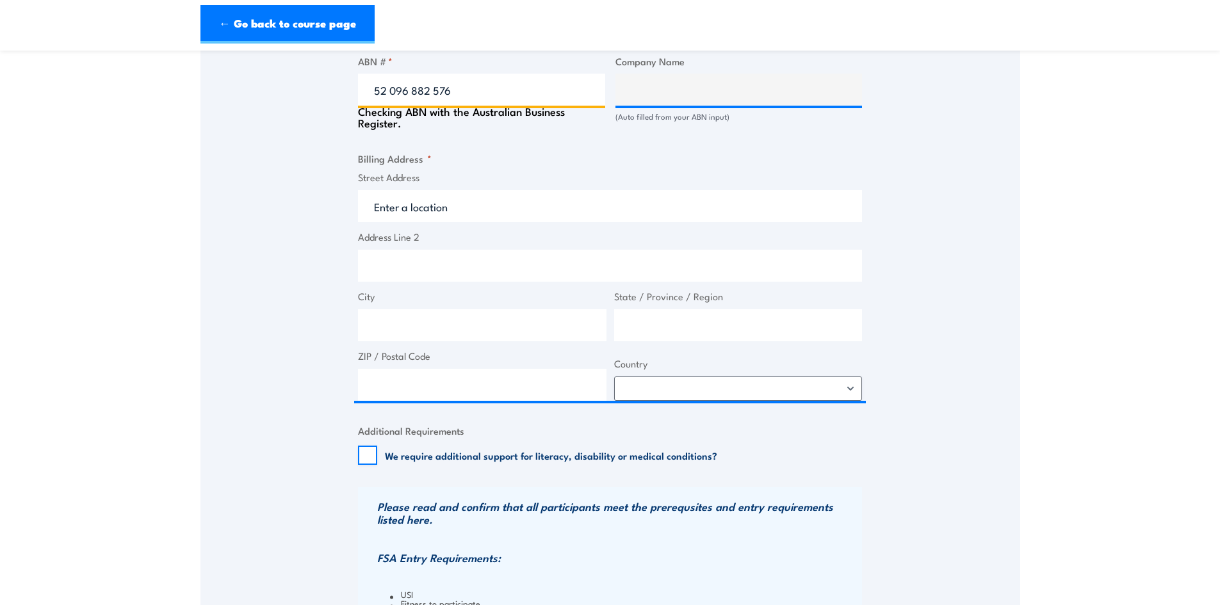
type input "FVS FIRE PTY LTD"
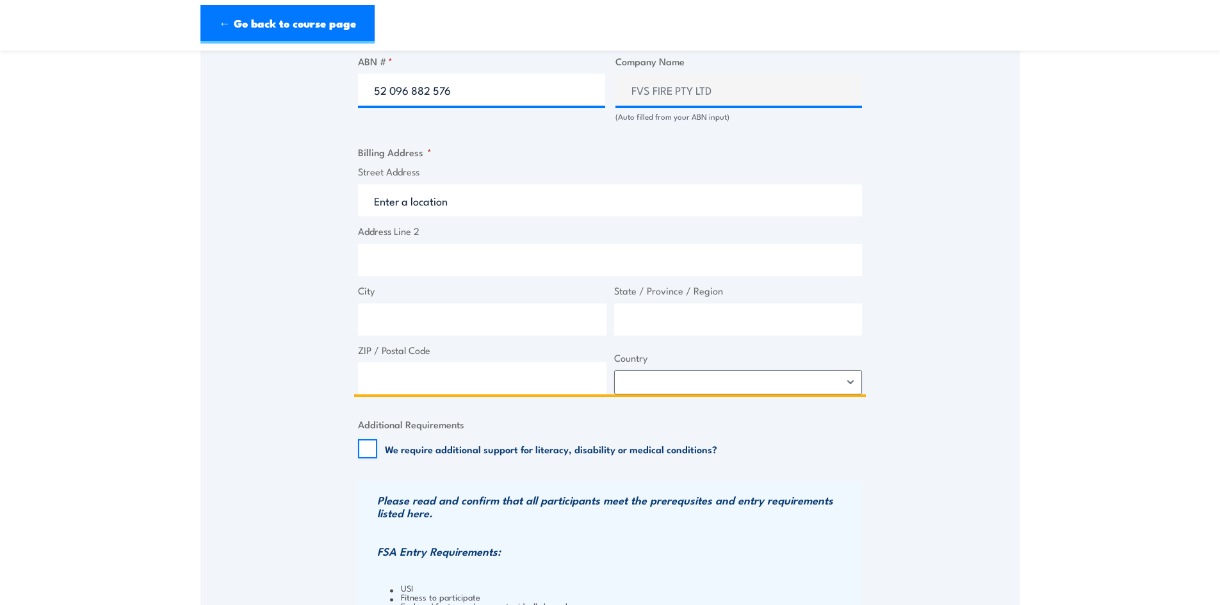
click at [457, 202] on input "Street Address" at bounding box center [610, 200] width 504 height 32
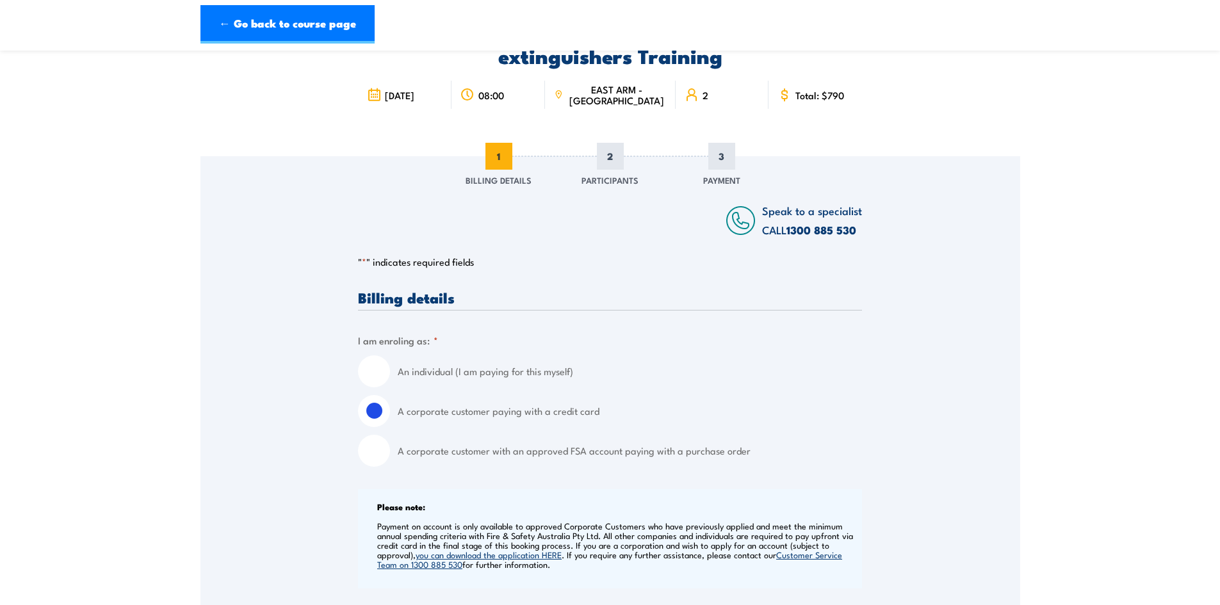
scroll to position [0, 0]
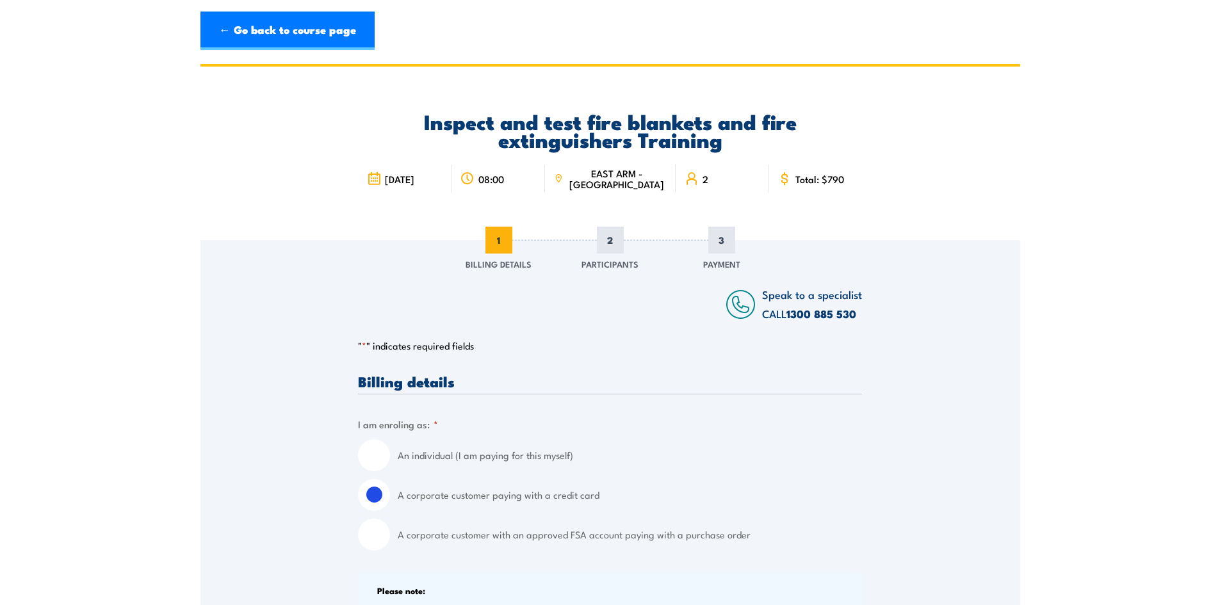
click at [508, 237] on span "1" at bounding box center [498, 240] width 27 height 27
click at [403, 177] on span "[DATE]" at bounding box center [399, 179] width 29 height 11
click at [328, 38] on link "← Go back to course page" at bounding box center [287, 31] width 174 height 38
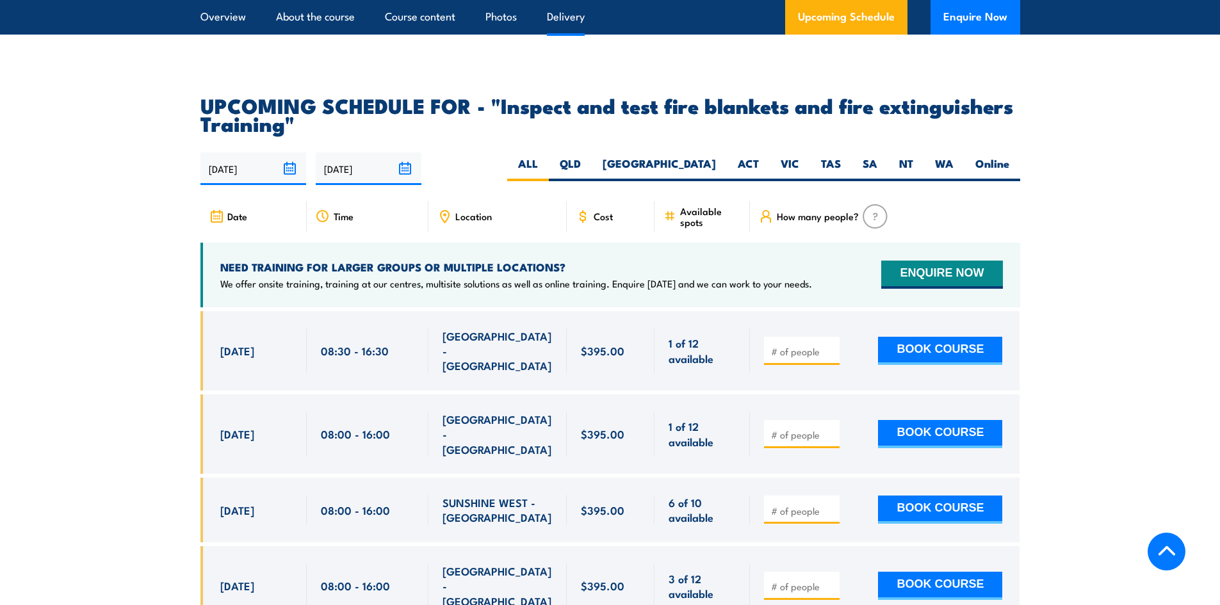
scroll to position [2122, 0]
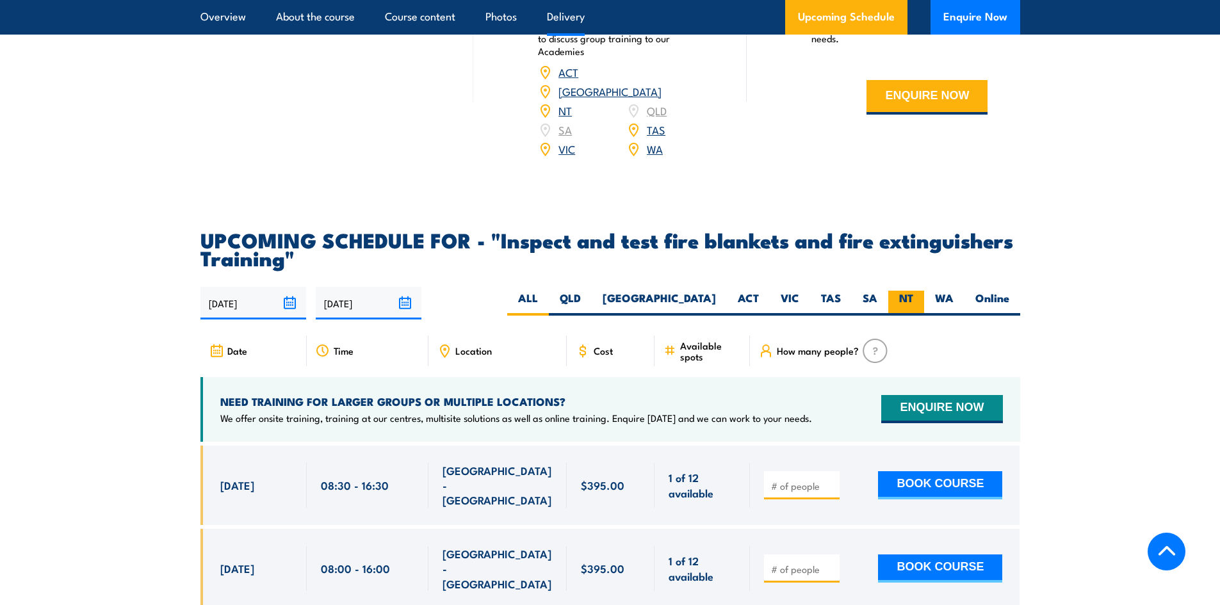
click at [894, 316] on label "NT" at bounding box center [906, 303] width 36 height 25
click at [913, 299] on input "NT" at bounding box center [917, 295] width 8 height 8
radio input "true"
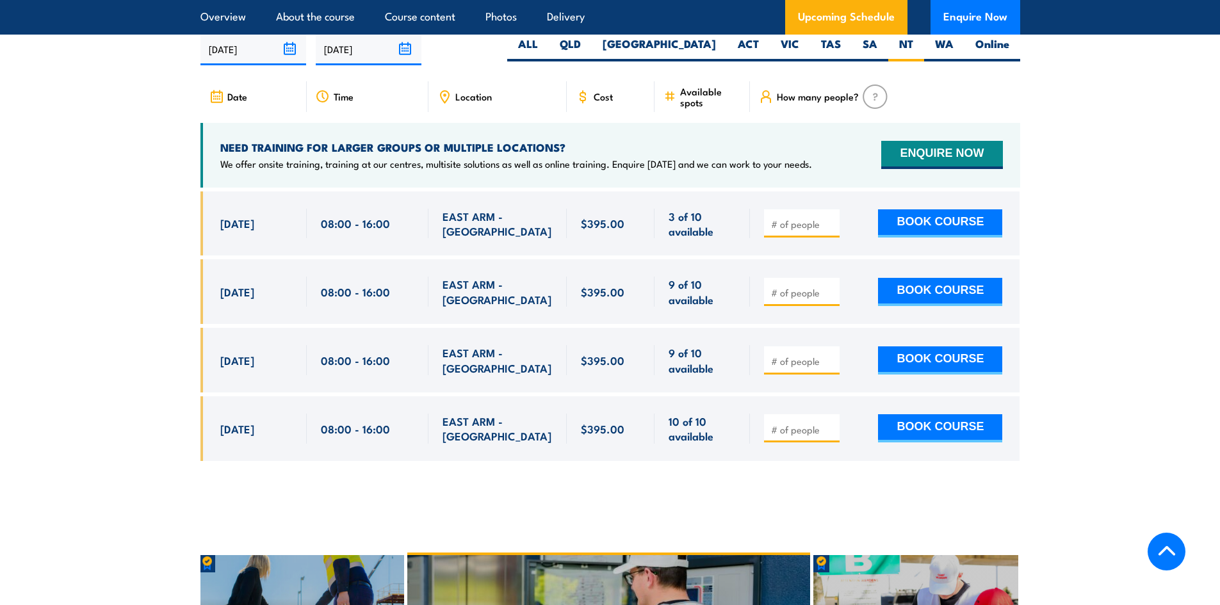
scroll to position [2378, 0]
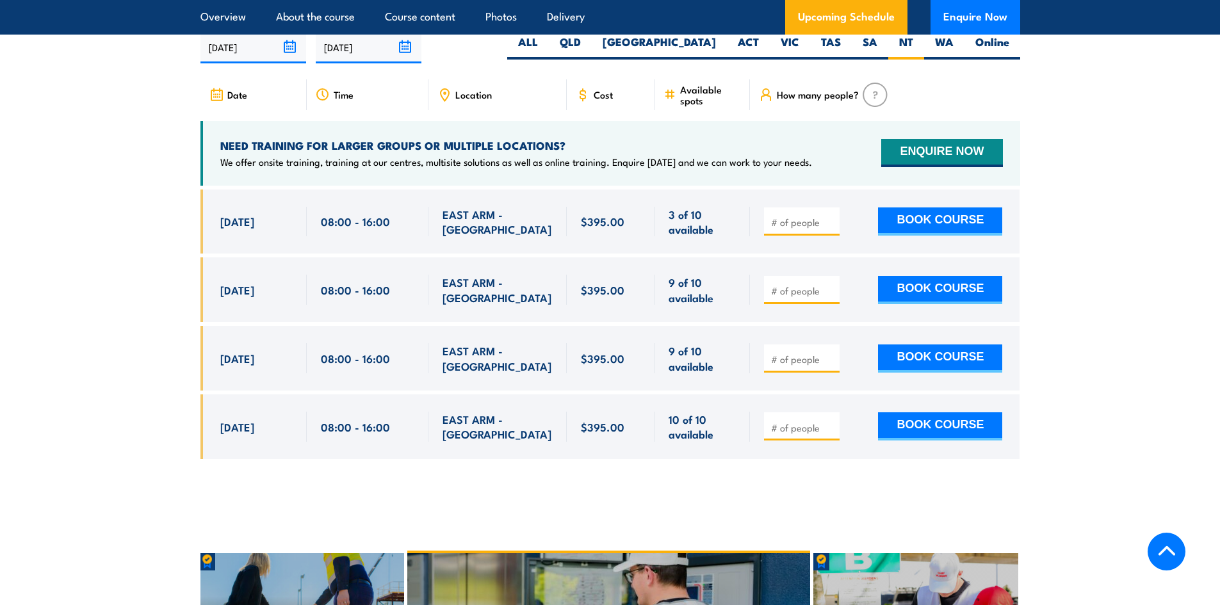
click at [773, 229] on input "number" at bounding box center [803, 222] width 64 height 13
type input "1"
click at [932, 236] on button "BOOK COURSE" at bounding box center [940, 221] width 124 height 28
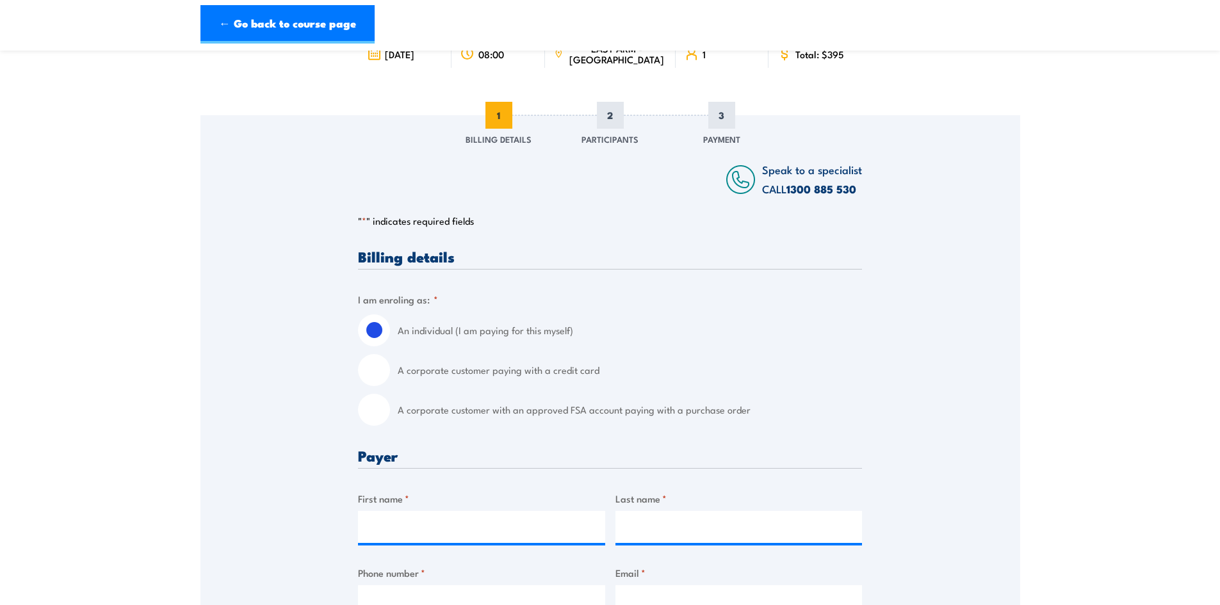
scroll to position [128, 0]
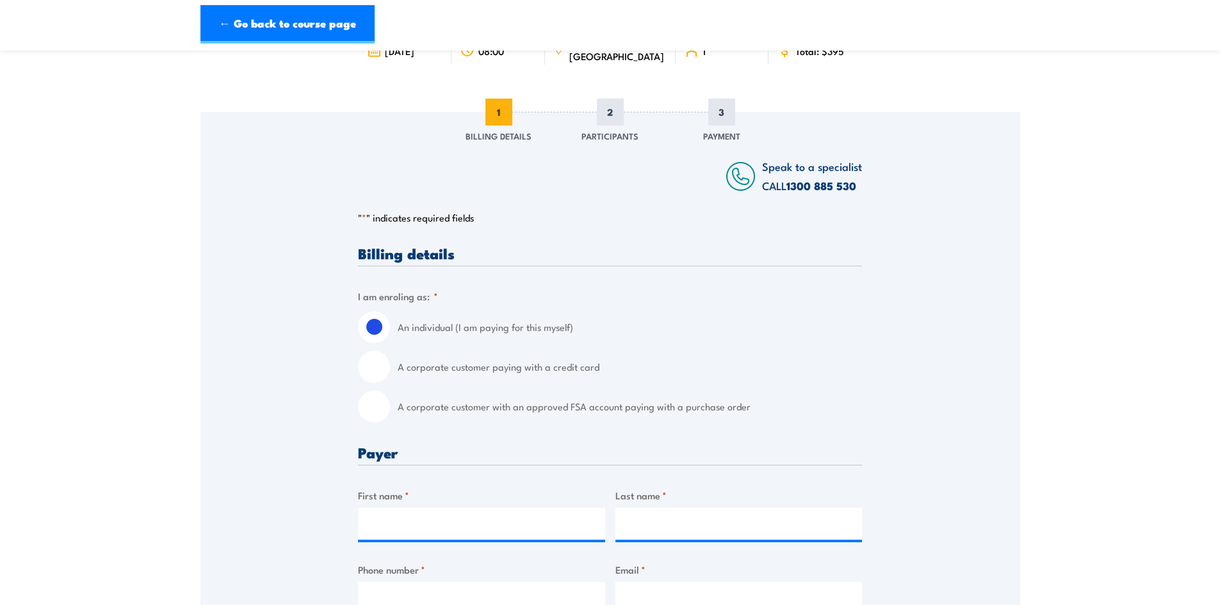
click at [370, 364] on input "A corporate customer paying with a credit card" at bounding box center [374, 367] width 32 height 32
radio input "true"
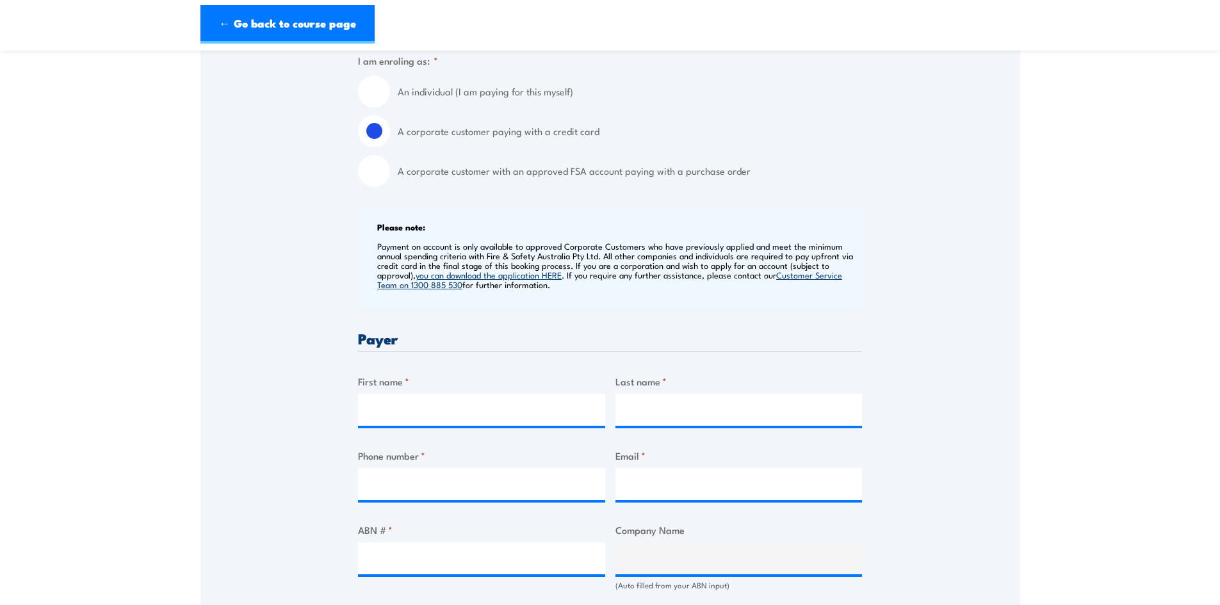
scroll to position [448, 0]
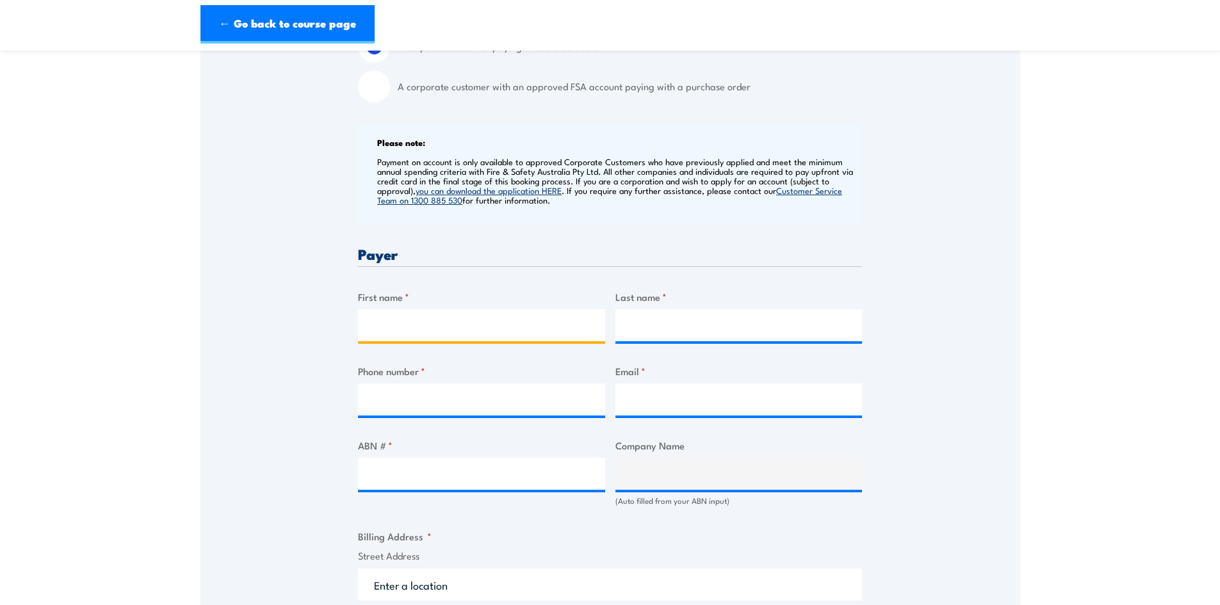
click at [417, 325] on input "First name *" at bounding box center [481, 325] width 247 height 32
type input "Paul"
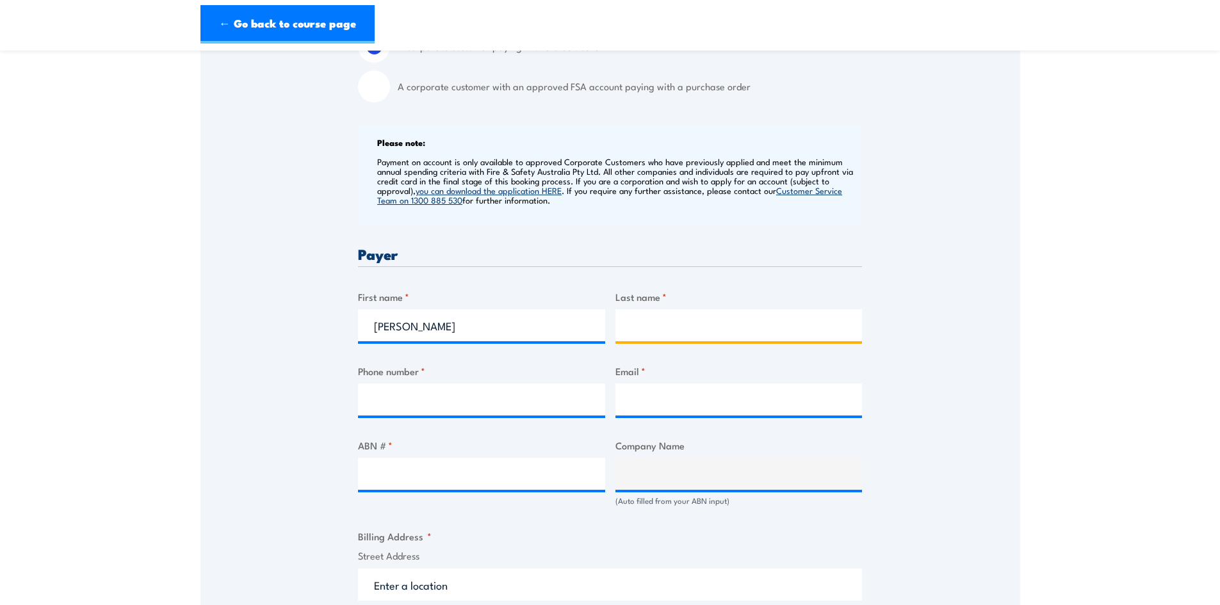
type input "Jensen"
type input "0879227500"
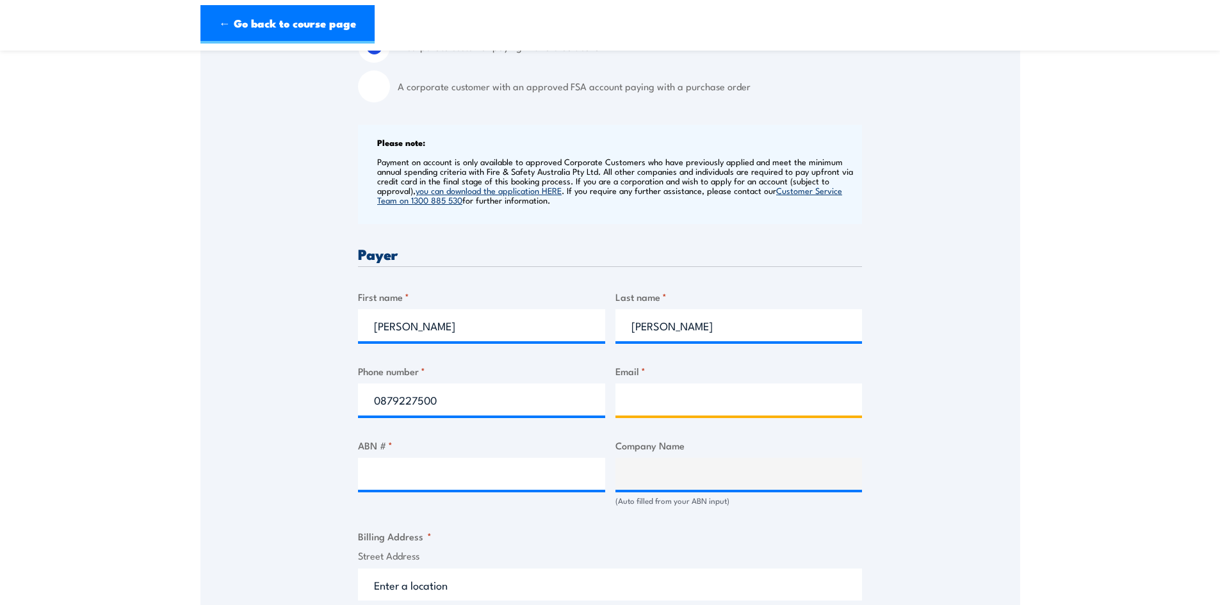
type input "paul.jensen@fvs.com.au"
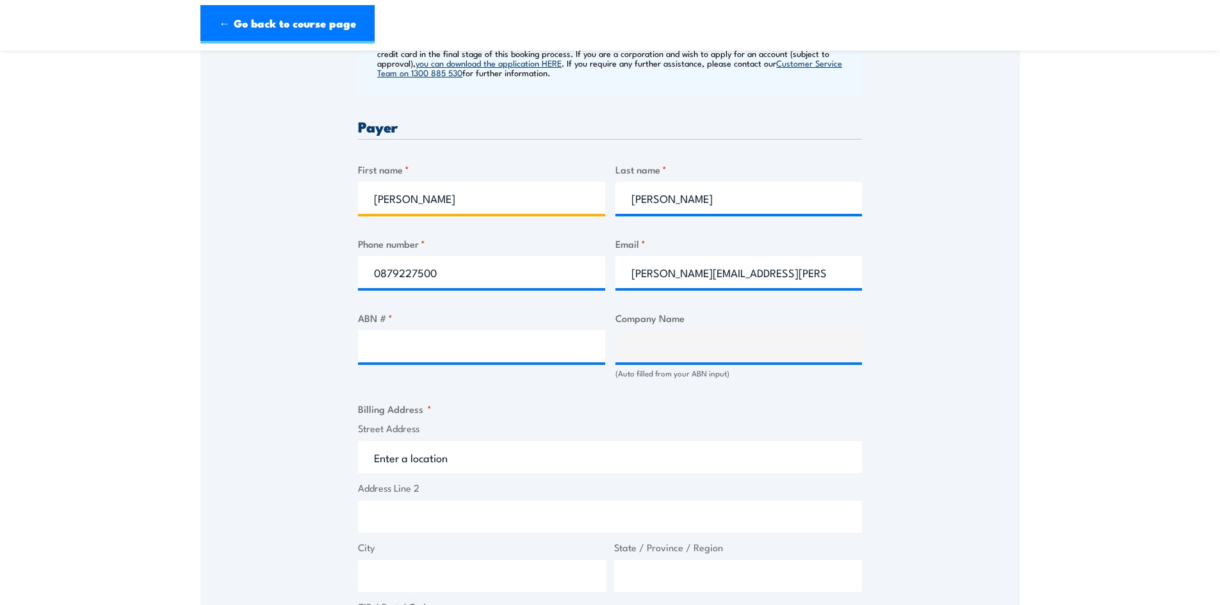
scroll to position [576, 0]
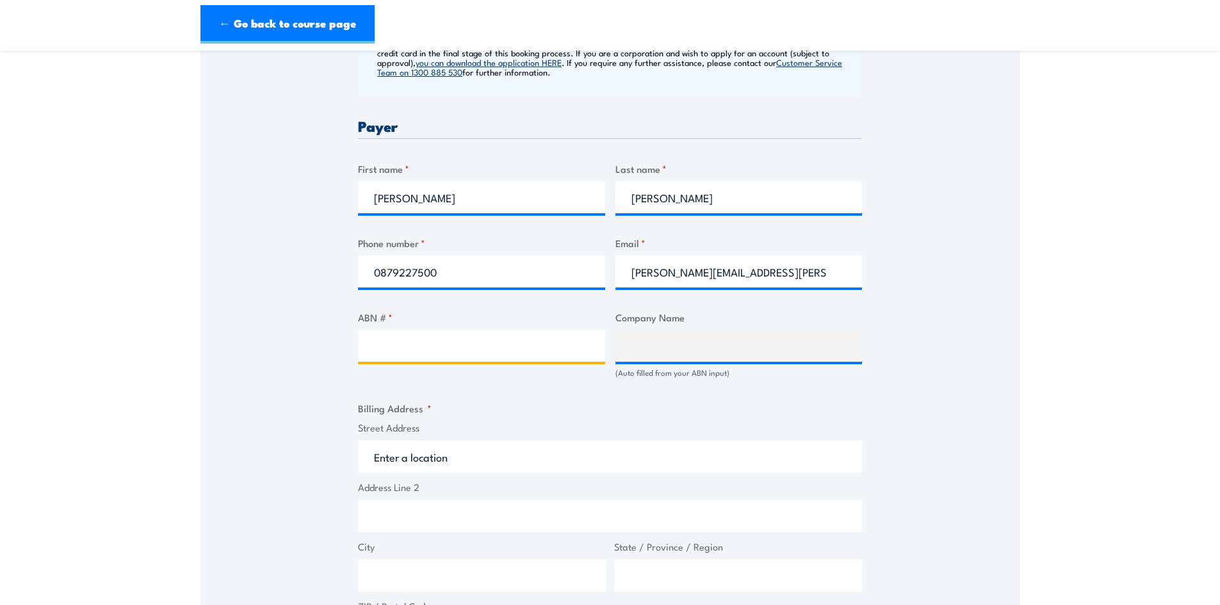
click at [385, 349] on input "ABN # *" at bounding box center [481, 346] width 247 height 32
paste input "52 096 882 576"
type input "52 096 882 576"
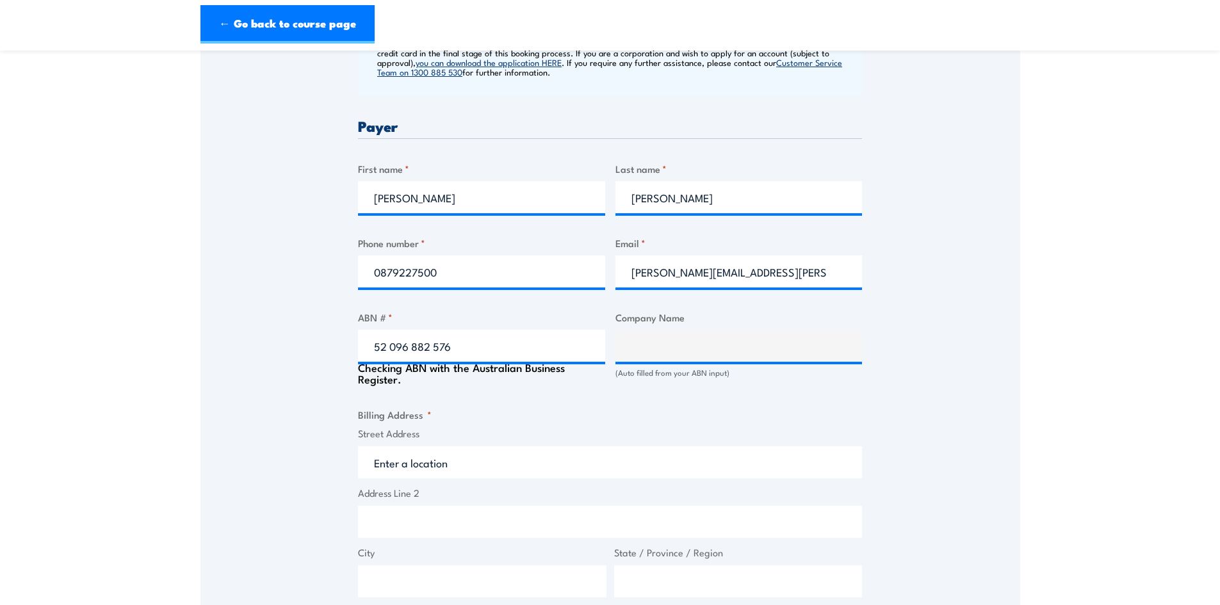
type input "FVS FIRE PTY LTD"
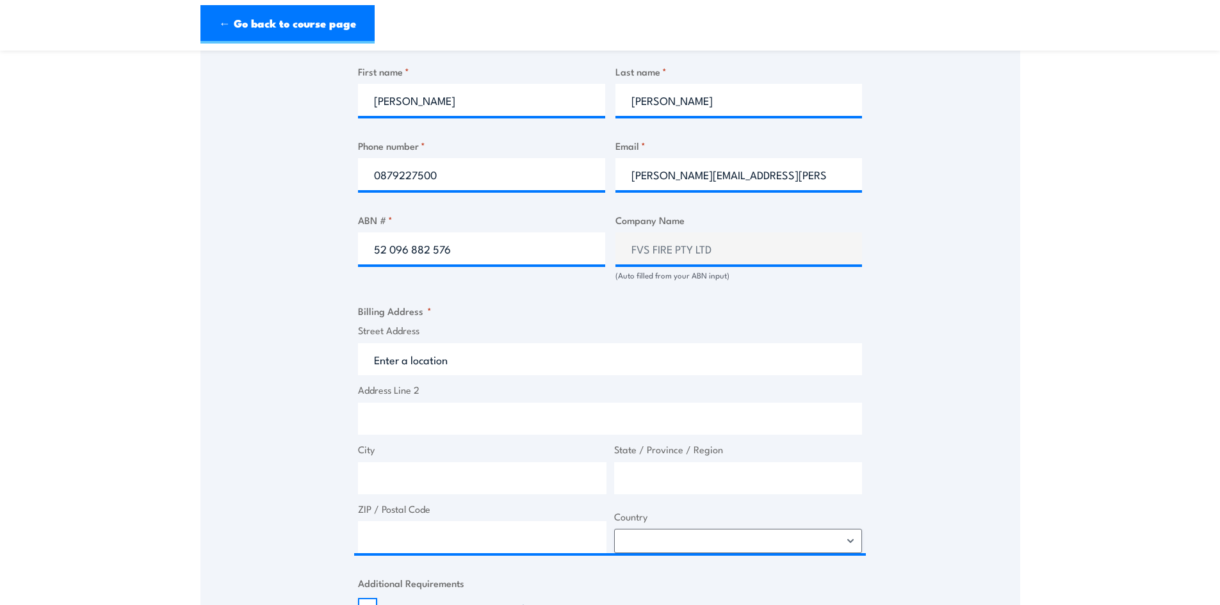
scroll to position [704, 0]
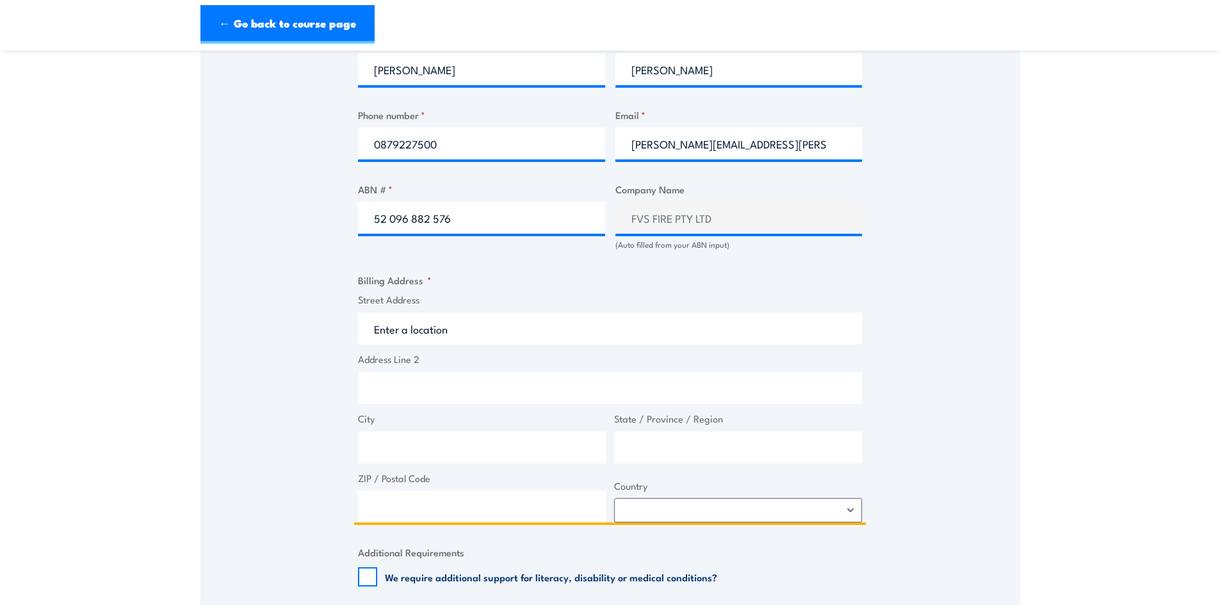
click at [425, 332] on input "Street Address" at bounding box center [610, 328] width 504 height 32
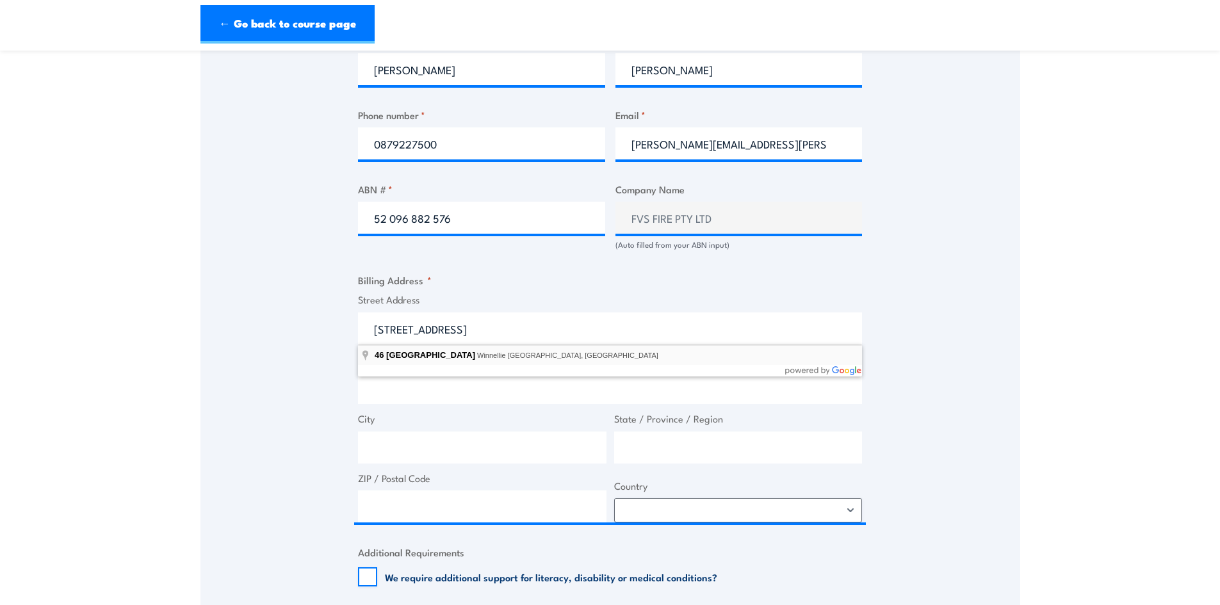
type input "46 Winnellie Road, Winnellie NT, Australia"
type input "46 Winnellie Rd"
type input "Winnellie"
type input "Northern Territory"
type input "0820"
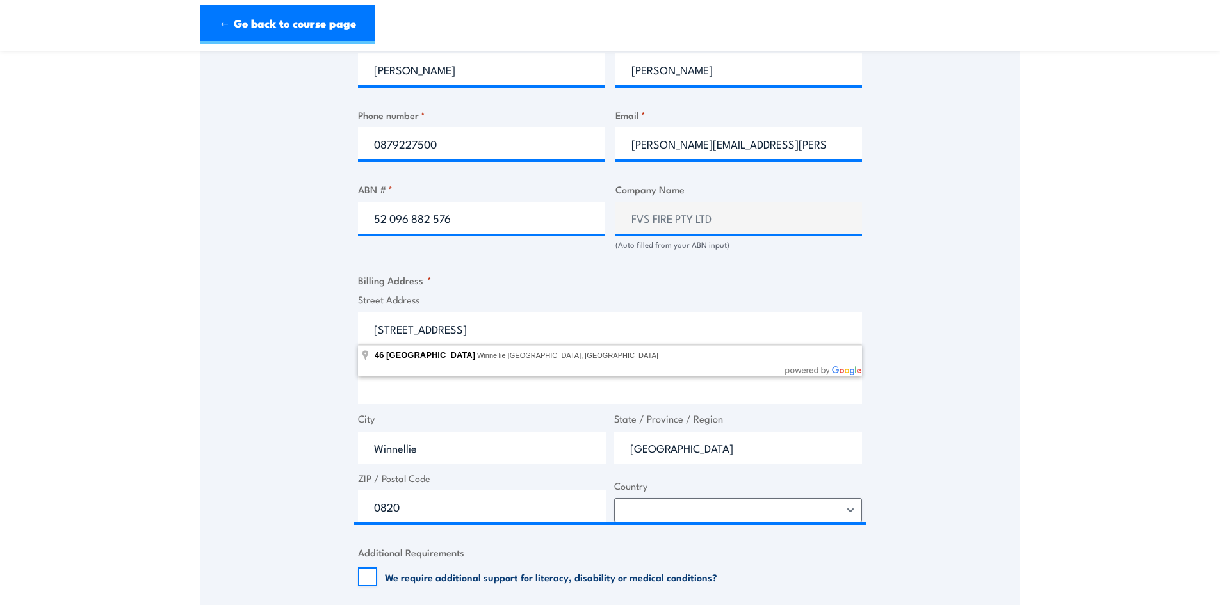
select select "Australia"
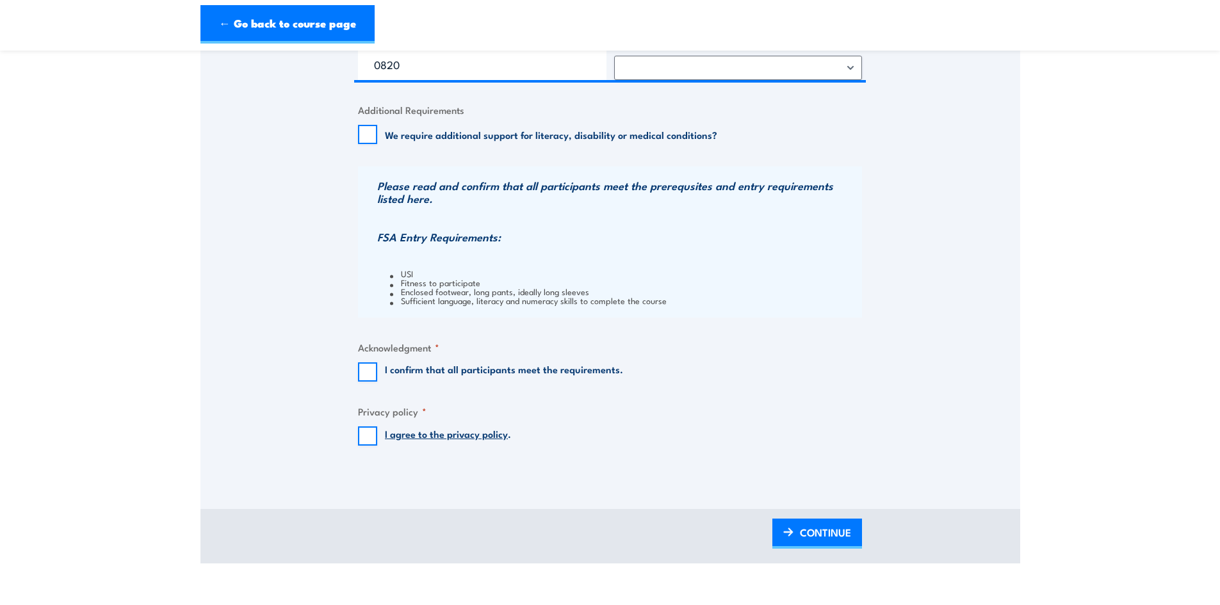
scroll to position [1152, 0]
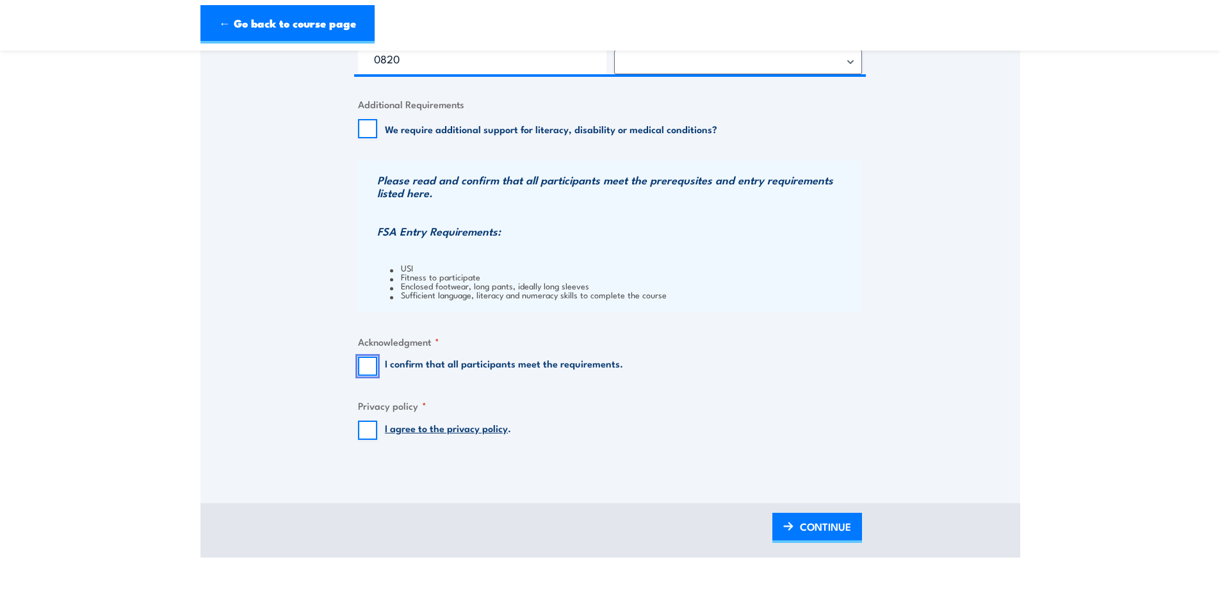
click at [371, 367] on input "I confirm that all participants meet the requirements." at bounding box center [367, 366] width 19 height 19
checkbox input "true"
click at [366, 434] on input "I agree to the privacy policy ." at bounding box center [367, 430] width 19 height 19
checkbox input "true"
click at [829, 526] on span "CONTINUE" at bounding box center [825, 527] width 51 height 34
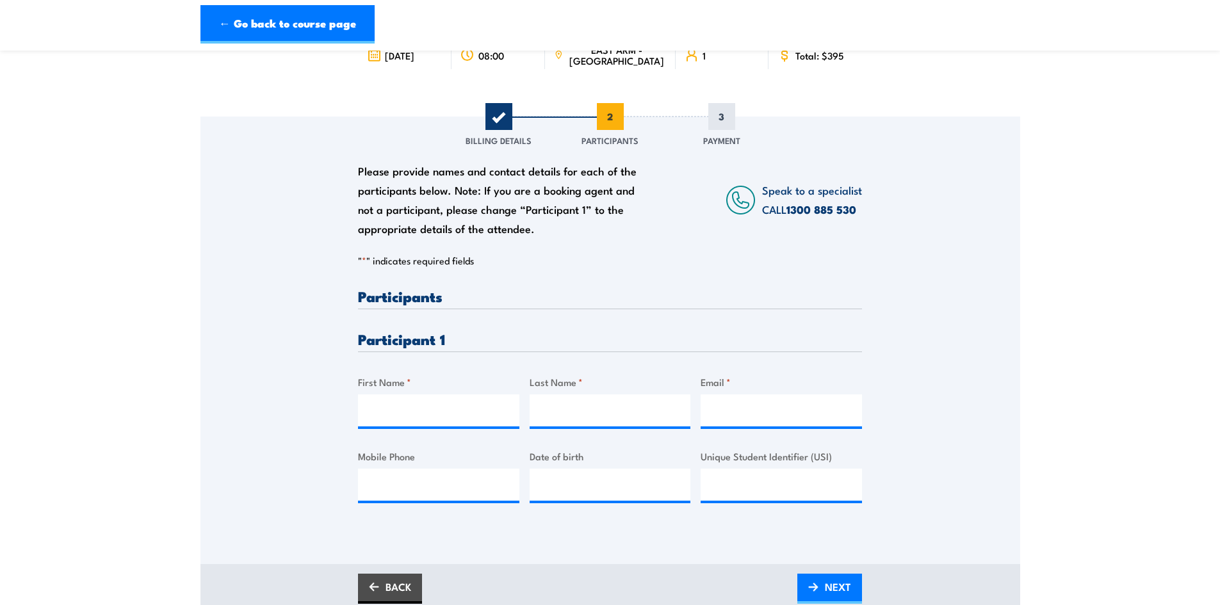
scroll to position [128, 0]
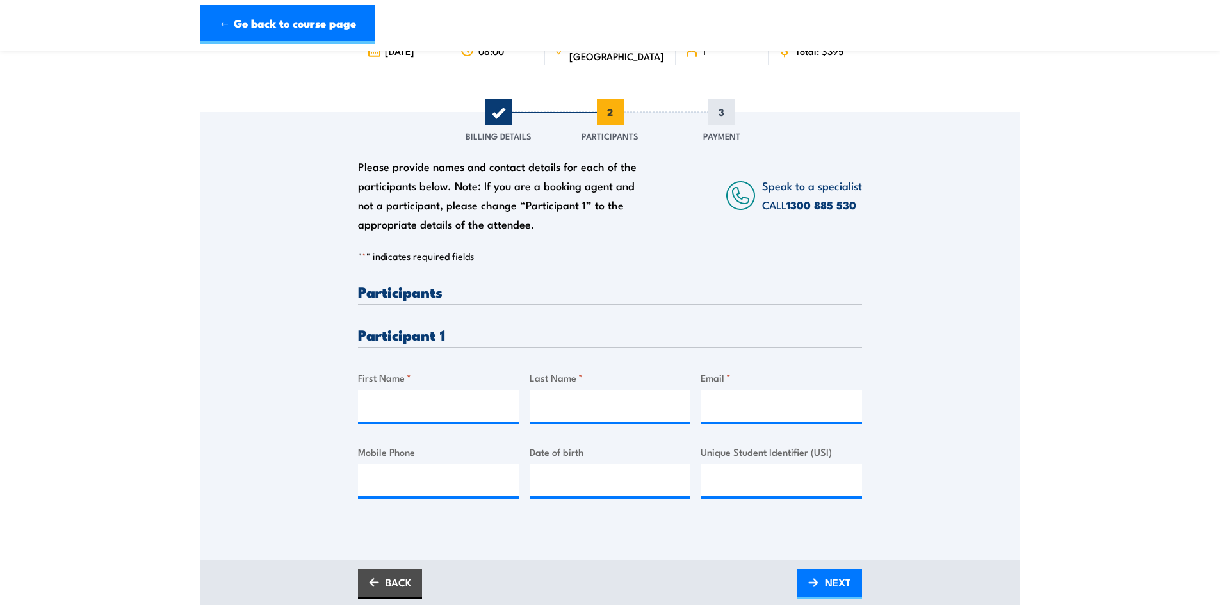
click at [447, 286] on h3 "Participants" at bounding box center [610, 291] width 504 height 15
click at [441, 293] on h3 "Participants" at bounding box center [610, 291] width 504 height 15
click at [382, 408] on input "First Name *" at bounding box center [438, 406] width 161 height 32
type input "Sam"
click at [558, 400] on input "Last Name *" at bounding box center [609, 406] width 161 height 32
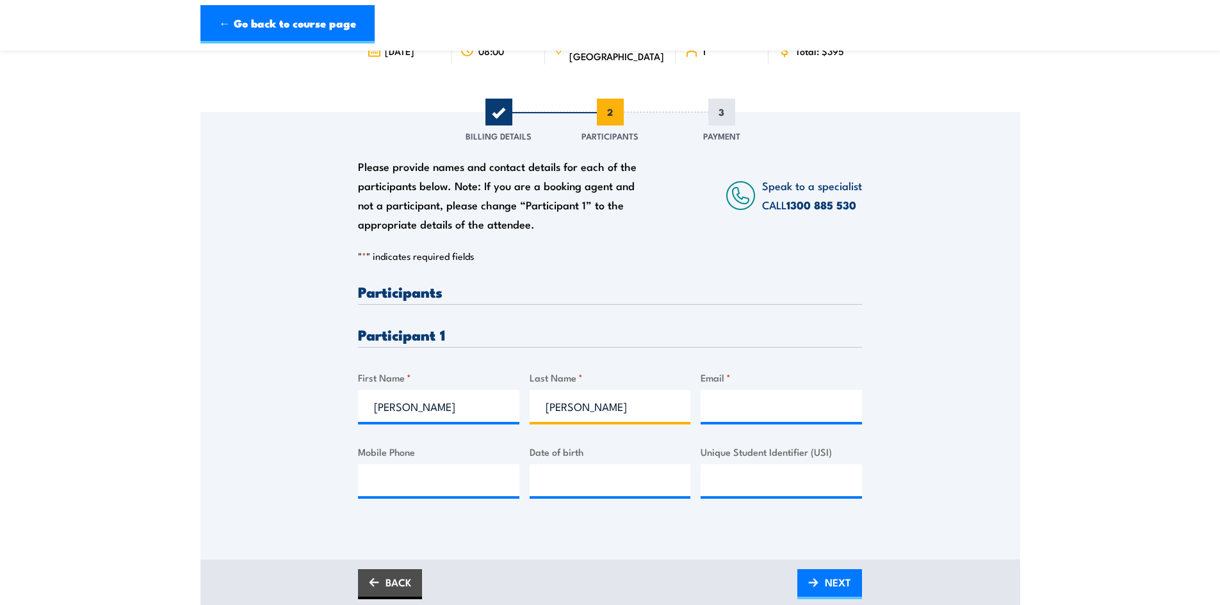
type input "Johnson"
click at [733, 410] on input "Email *" at bounding box center [780, 406] width 161 height 32
click at [718, 407] on input "sam.johnson@fvs.com.au" at bounding box center [780, 406] width 161 height 32
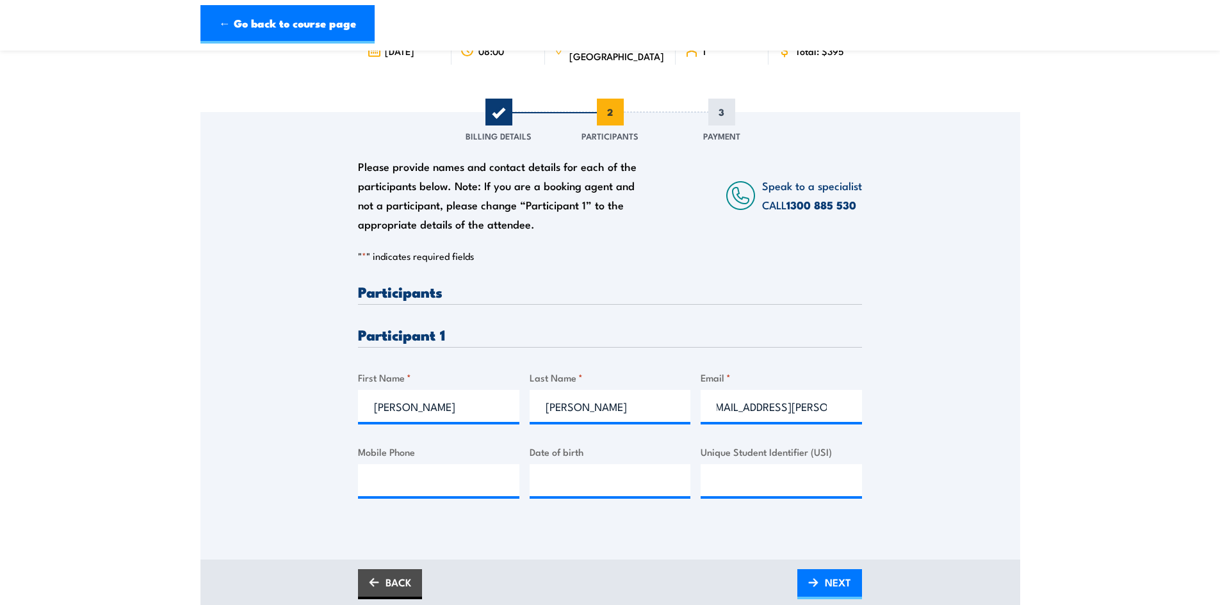
scroll to position [0, 0]
type input "sam.johnson@fvs.com.au"
click at [950, 460] on div "Please provide names and contact details for each of the participants below. No…" at bounding box center [610, 318] width 820 height 412
click at [402, 481] on input "Mobile Phone" at bounding box center [438, 480] width 161 height 32
type input "__/__/____"
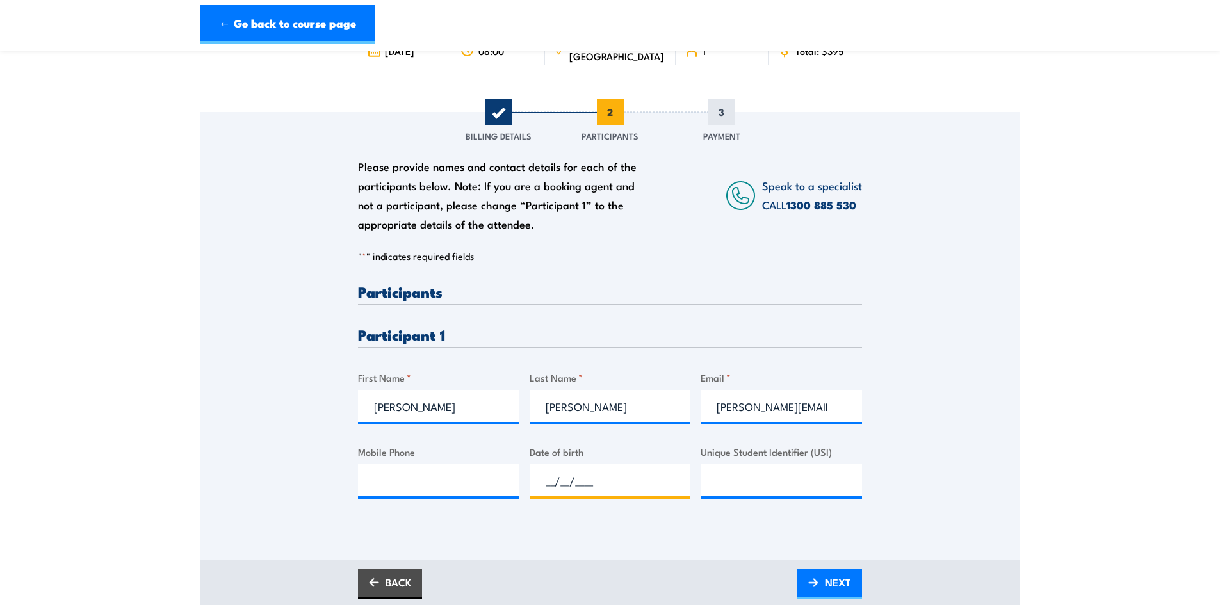
click at [544, 474] on input "__/__/____" at bounding box center [609, 480] width 161 height 32
click at [713, 473] on input "Unique Student Identifier (USI)" at bounding box center [780, 480] width 161 height 32
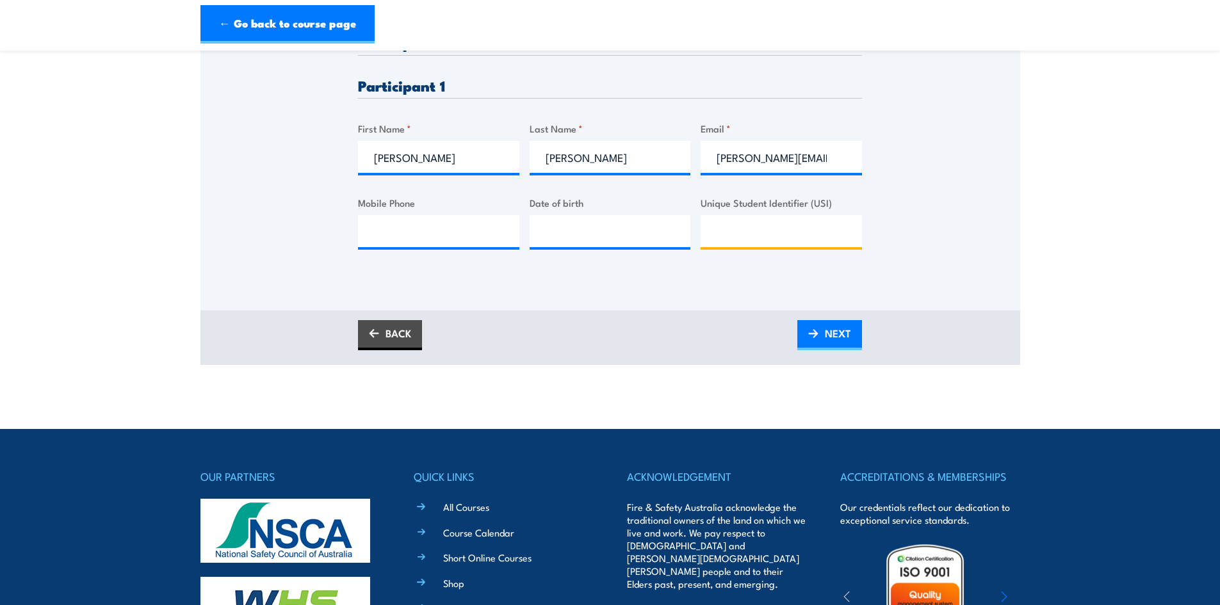
scroll to position [384, 0]
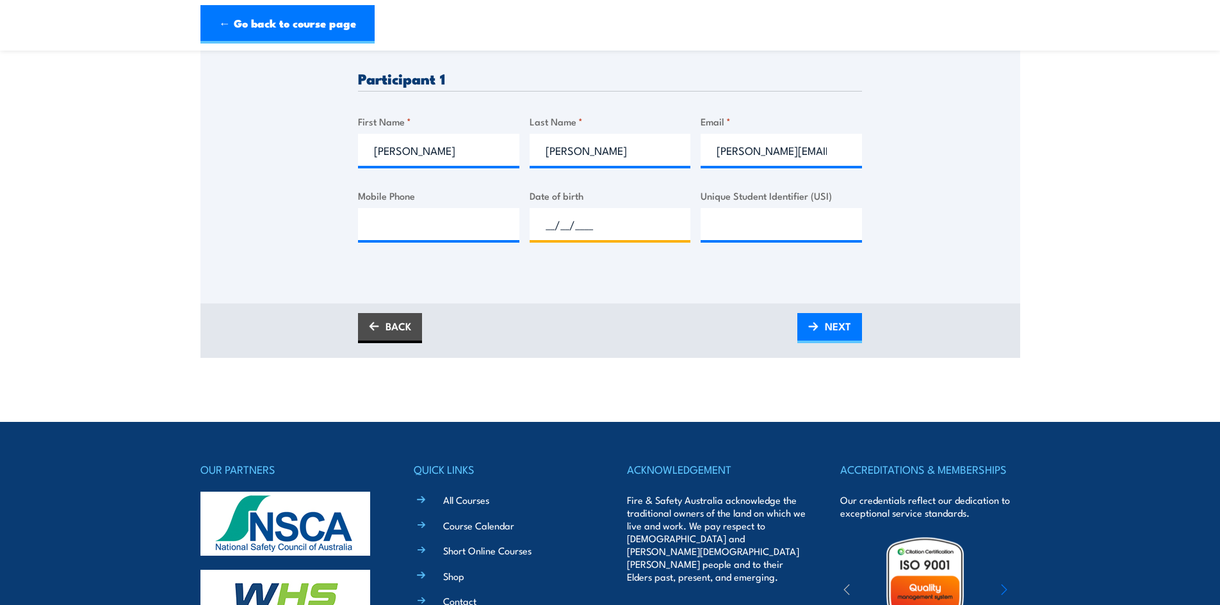
click at [563, 224] on input "__/__/____" at bounding box center [609, 224] width 161 height 32
type input "18/09/1978"
click at [380, 224] on input "Mobile Phone" at bounding box center [438, 224] width 161 height 32
click at [400, 225] on input "0473133131" at bounding box center [438, 224] width 161 height 32
click at [399, 224] on input "0473133131" at bounding box center [438, 224] width 161 height 32
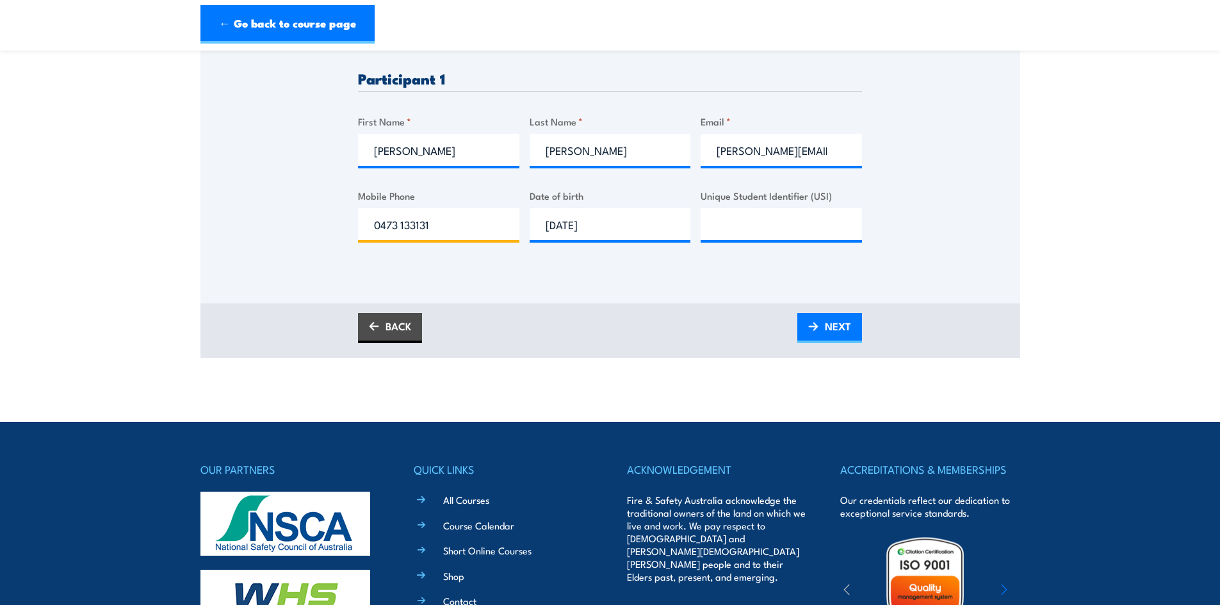
click at [416, 224] on input "0473 133131" at bounding box center [438, 224] width 161 height 32
type input "0473 133 131"
click at [825, 319] on span "NEXT" at bounding box center [838, 326] width 26 height 34
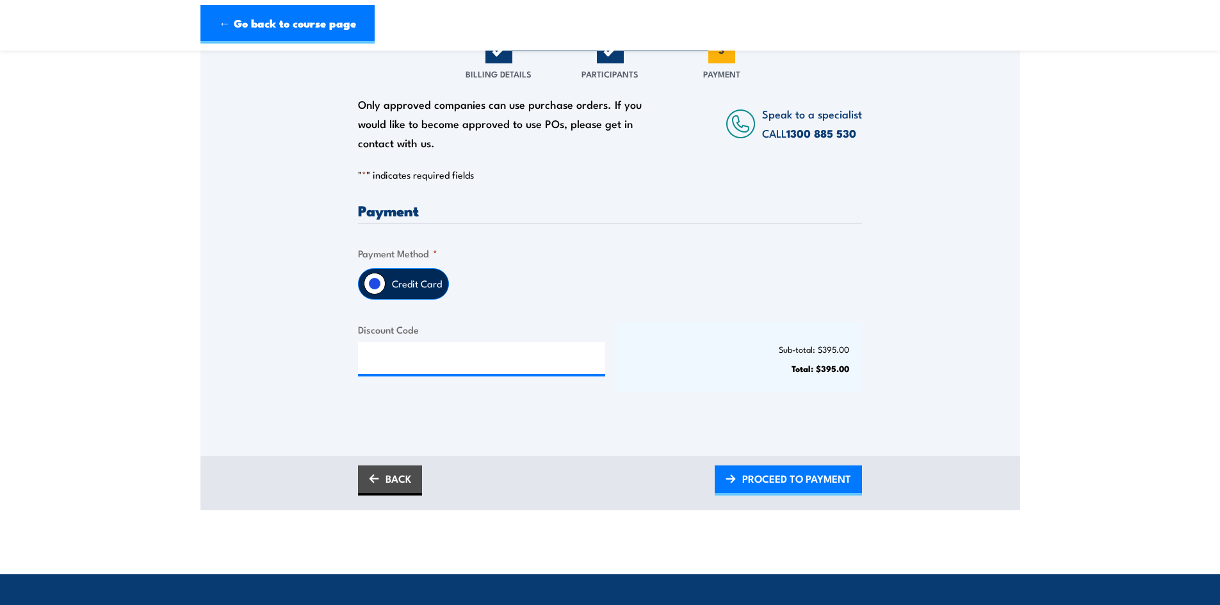
scroll to position [192, 0]
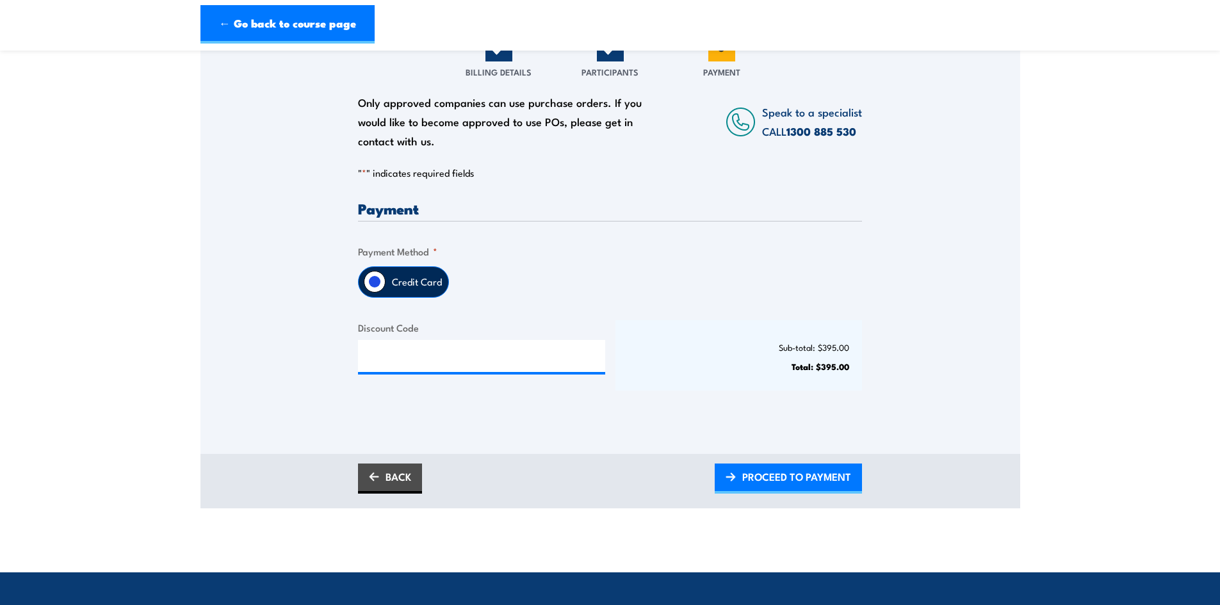
click at [385, 280] on input "Credit Card" at bounding box center [375, 282] width 22 height 22
click at [770, 478] on span "PROCEED TO PAYMENT" at bounding box center [796, 477] width 109 height 34
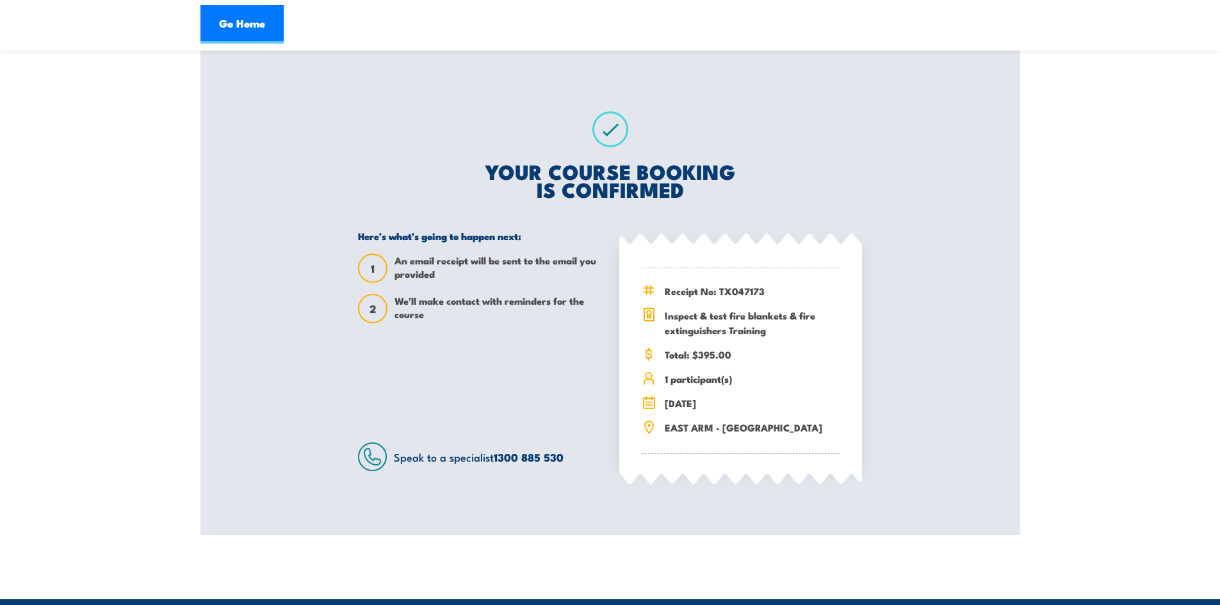
scroll to position [192, 0]
